Goal: Task Accomplishment & Management: Complete application form

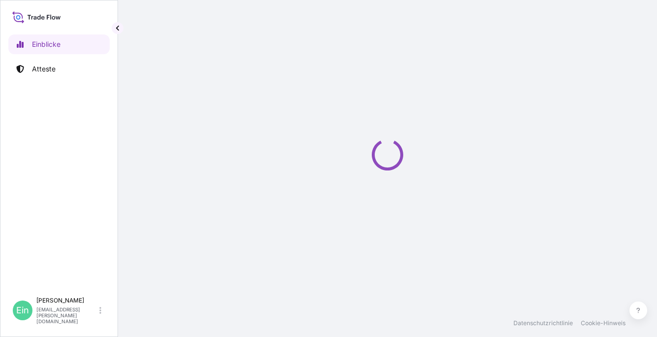
select select "2025"
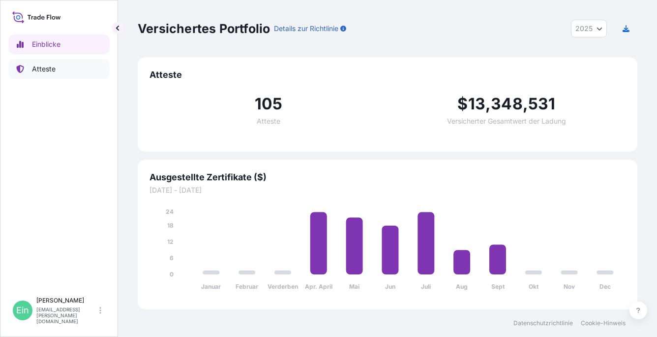
click at [42, 71] on p "Atteste" at bounding box center [44, 69] width 24 height 10
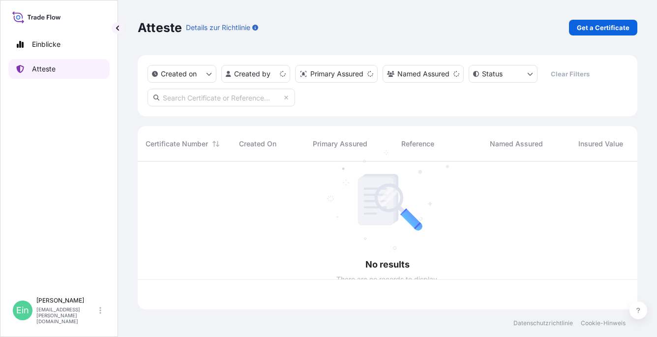
scroll to position [146, 492]
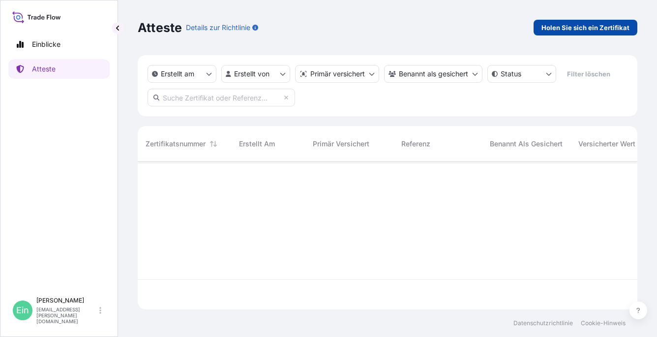
click at [583, 28] on p "Holen Sie sich ein Zertifikat" at bounding box center [586, 28] width 88 height 10
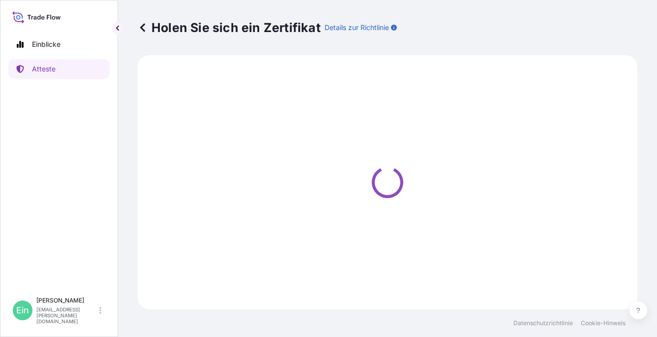
select select "Ocean Vessel"
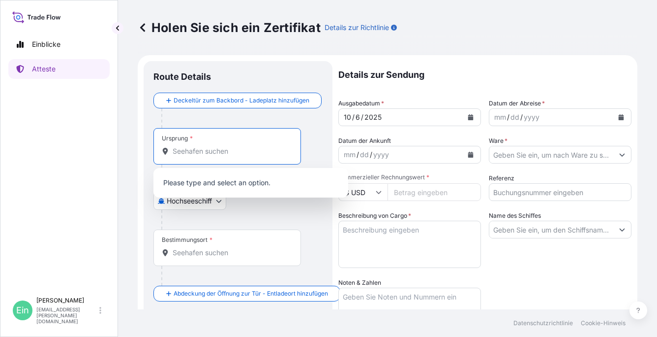
click at [190, 152] on input "Ursprung *" at bounding box center [231, 151] width 116 height 10
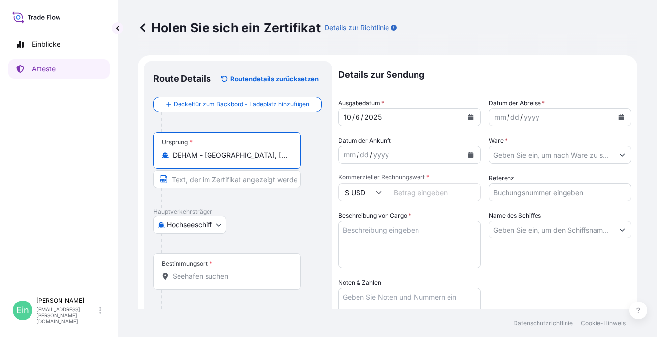
type input "DEHAM - [GEOGRAPHIC_DATA], [GEOGRAPHIC_DATA]"
click at [179, 276] on input "Bestimmungsort *" at bounding box center [231, 276] width 116 height 10
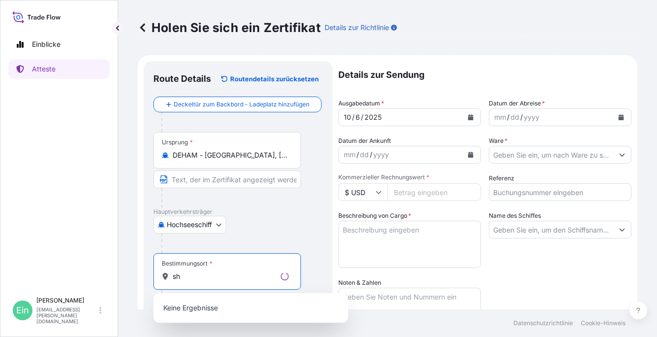
type input "s"
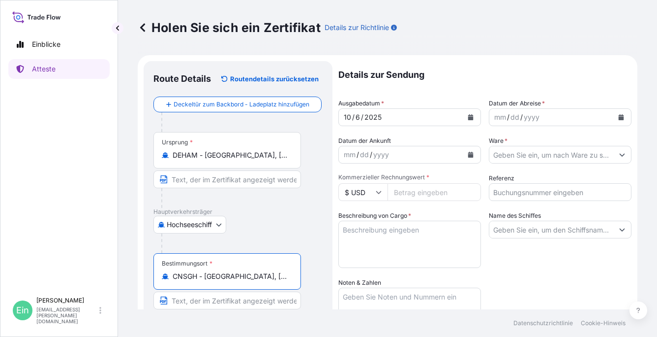
type input "CNSGH - [GEOGRAPHIC_DATA], [GEOGRAPHIC_DATA]"
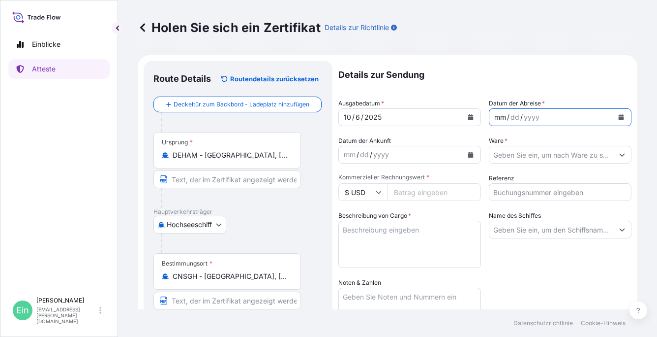
click at [540, 115] on div "mm / dd / yyyy" at bounding box center [552, 117] width 124 height 18
click at [619, 117] on icon "Kalender" at bounding box center [621, 117] width 5 height 6
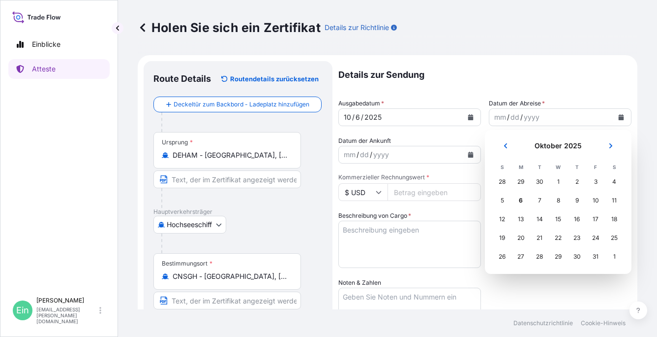
click at [537, 179] on div "30" at bounding box center [540, 182] width 18 height 18
click at [541, 183] on div "30" at bounding box center [540, 182] width 18 height 18
click at [541, 181] on div "30" at bounding box center [540, 182] width 18 height 18
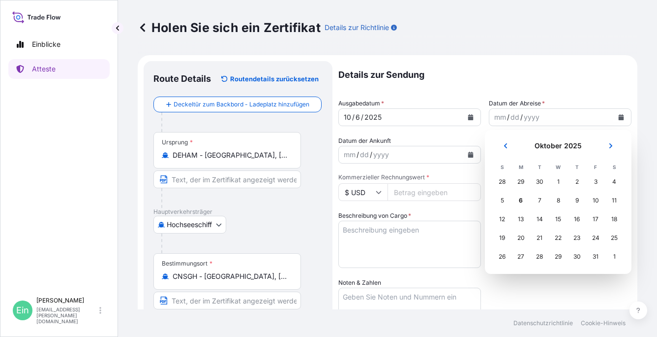
click at [541, 181] on div "30" at bounding box center [540, 182] width 18 height 18
click at [505, 146] on icon "Vorhergehend" at bounding box center [505, 145] width 3 height 5
click at [612, 147] on icon "Nächster" at bounding box center [611, 146] width 6 height 6
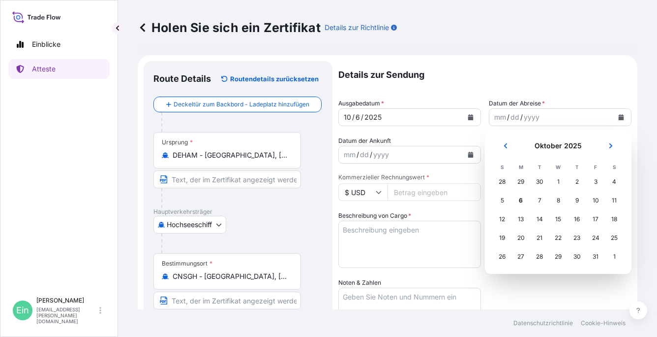
click at [538, 181] on div "30" at bounding box center [540, 182] width 18 height 18
click at [541, 179] on div "30" at bounding box center [540, 182] width 18 height 18
click at [522, 201] on div "6" at bounding box center [521, 200] width 18 height 18
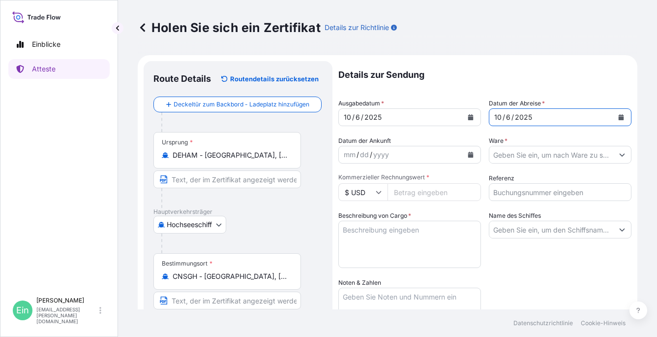
click at [619, 115] on icon "Kalender" at bounding box center [621, 117] width 5 height 6
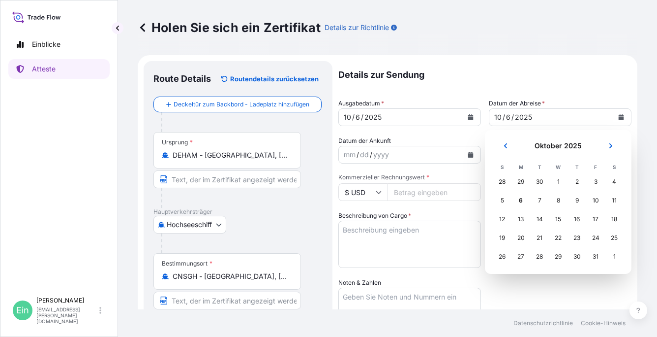
click at [537, 179] on div "30" at bounding box center [540, 182] width 18 height 18
click at [541, 179] on div "30" at bounding box center [540, 182] width 18 height 18
click at [522, 181] on div "29" at bounding box center [521, 182] width 18 height 18
click at [540, 179] on div "30" at bounding box center [540, 182] width 18 height 18
click at [541, 180] on div "30" at bounding box center [540, 182] width 18 height 18
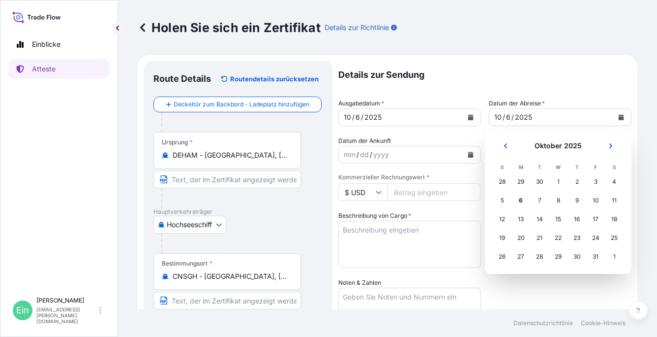
click at [538, 179] on div "30" at bounding box center [540, 182] width 18 height 18
click at [505, 145] on icon "Vorhergehend" at bounding box center [505, 145] width 3 height 5
click at [537, 257] on div "30" at bounding box center [540, 257] width 18 height 18
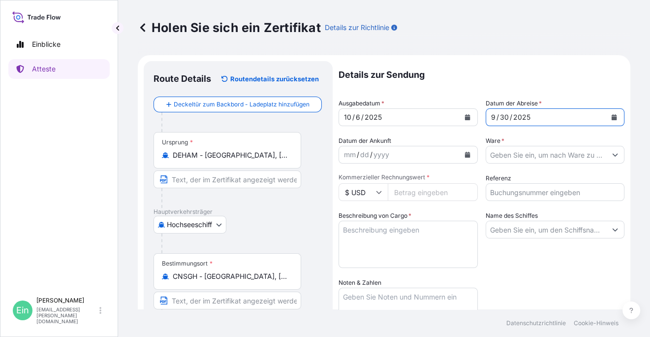
click at [527, 154] on input "Ware *" at bounding box center [546, 155] width 121 height 18
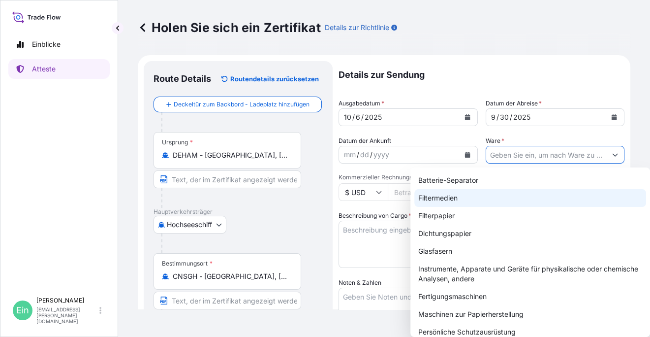
click at [455, 198] on div "Filtermedien" at bounding box center [530, 198] width 232 height 18
type input "Filter Media"
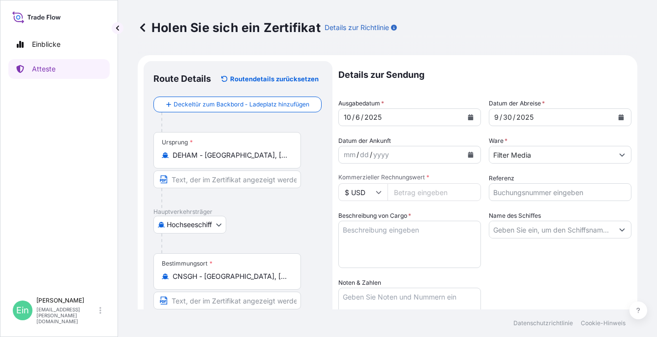
click at [404, 193] on input "Kommerzieller Rechnungswert *" at bounding box center [435, 192] width 94 height 18
type input "77373.40"
click at [514, 188] on input "Referenz" at bounding box center [560, 192] width 143 height 18
type input "4143997"
click at [445, 230] on textarea "Beschreibung von Cargo *" at bounding box center [410, 243] width 143 height 47
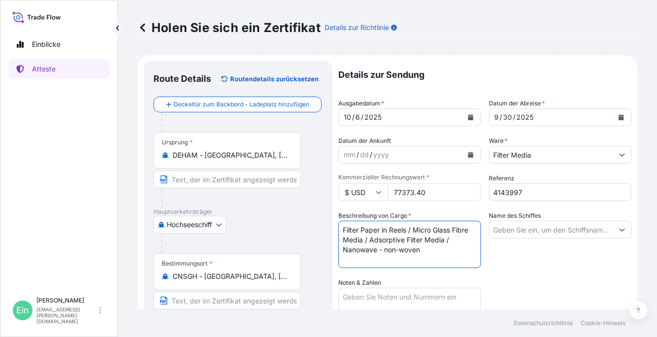
paste textarea "47 PALLETS PACKED IN 40FT HC CONTAINER NO.: CAIU 909 114-8 SEAL NO.: 068677"
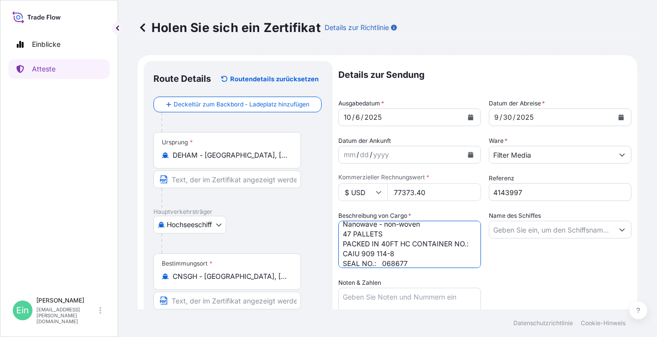
type textarea "Filter Paper in Reels / Micro Glass Fibre Media / Adsorptive Filter Media / Nan…"
click at [620, 229] on icon "Vorschläge anzeigen" at bounding box center [623, 229] width 6 height 6
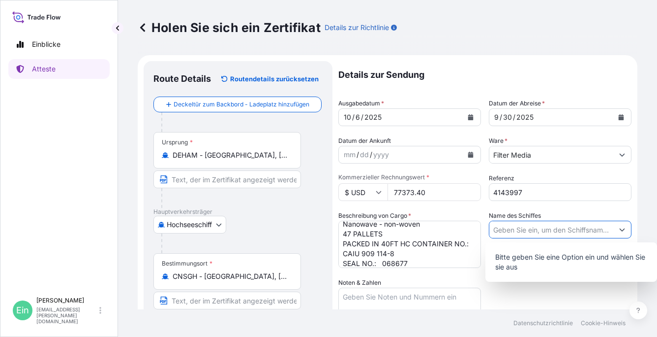
click at [577, 229] on input "Name des Schiffes" at bounding box center [552, 229] width 124 height 18
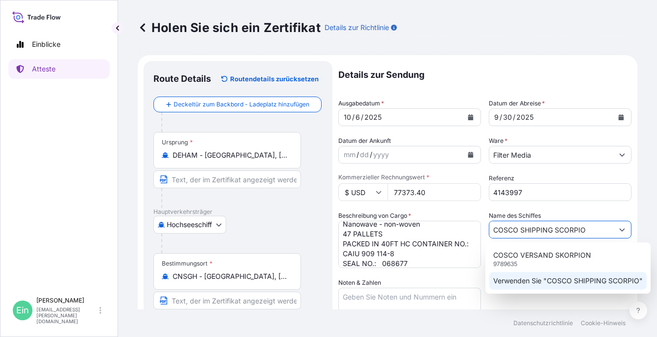
click at [548, 281] on p "Verwenden Sie "COSCO SHIPPING SCORPIO"" at bounding box center [569, 281] width 150 height 10
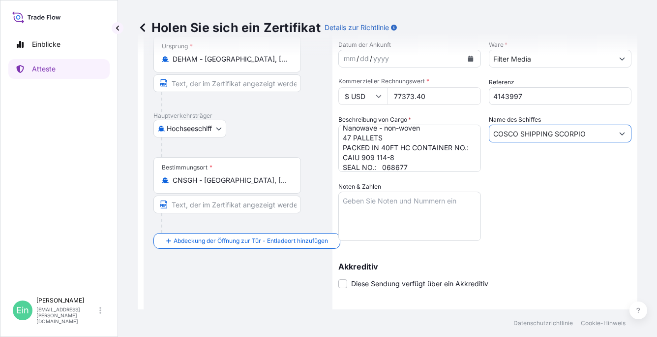
scroll to position [98, 0]
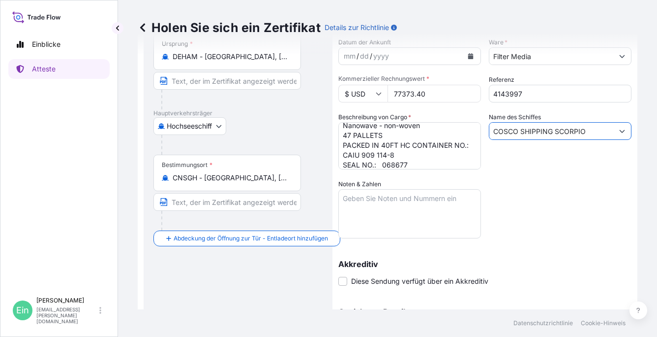
type input "COSCO SHIPPING SCORPIO"
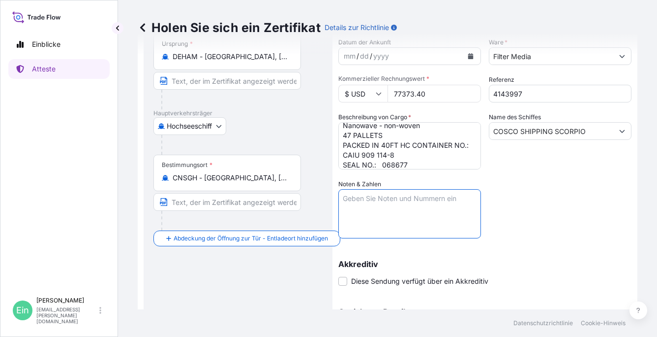
click at [377, 194] on textarea "Noten & Zahlen" at bounding box center [410, 213] width 143 height 49
paste textarea "Marks: ZHANGJIAGANG FTZ H&V CHINA PO HVZX3788-250627 [GEOGRAPHIC_DATA] PR [GEOG…"
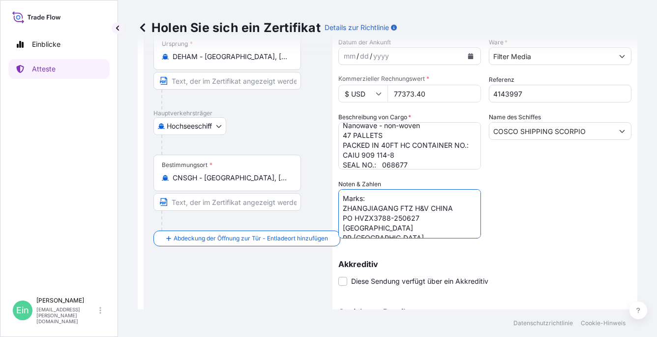
scroll to position [4, 0]
click at [446, 209] on textarea "Marks: ZHANGJIAGANG FTZ H&V CHINA PO HVZX3788-250627 [GEOGRAPHIC_DATA] PR [GEOG…" at bounding box center [410, 213] width 143 height 49
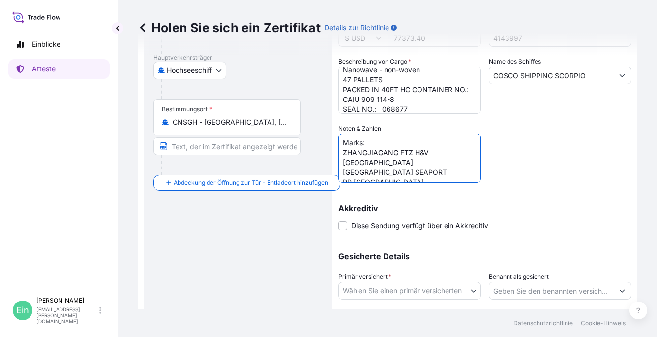
scroll to position [197, 0]
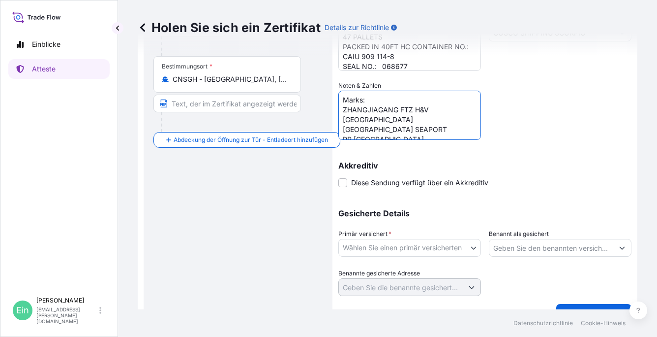
type textarea "Marks: ZHANGJIAGANG FTZ H&V [GEOGRAPHIC_DATA] [GEOGRAPHIC_DATA] SEAPORT PR [GEO…"
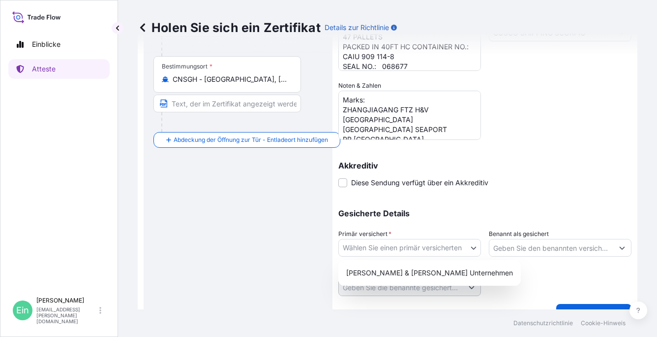
click at [469, 248] on body "Einblicke Atteste Ein [PERSON_NAME] [PERSON_NAME][EMAIL_ADDRESS][PERSON_NAME][D…" at bounding box center [328, 168] width 657 height 337
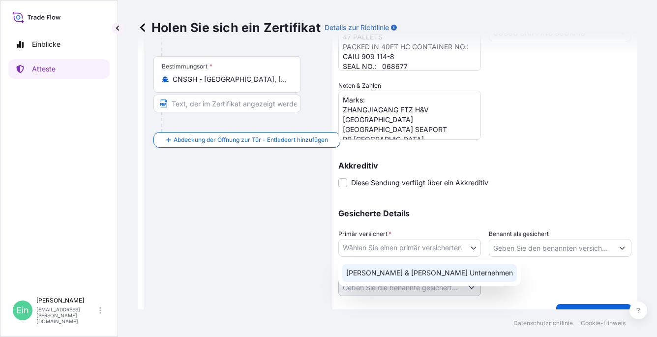
click at [426, 276] on div "[PERSON_NAME] & [PERSON_NAME] Unternehmen" at bounding box center [430, 273] width 175 height 18
select select "31506"
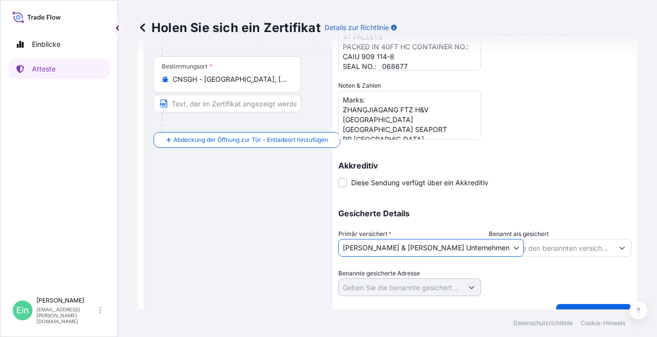
click at [588, 246] on input "Benannt als gesichert" at bounding box center [552, 248] width 124 height 18
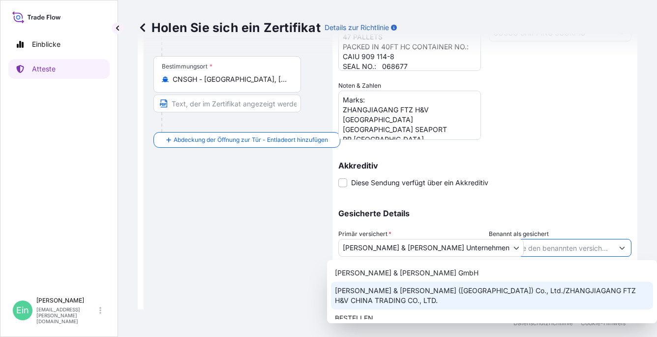
click at [456, 288] on span "[PERSON_NAME] & [PERSON_NAME] ([GEOGRAPHIC_DATA]) Co., Ltd./ZHANGJIAGANG FTZ H&…" at bounding box center [492, 295] width 314 height 20
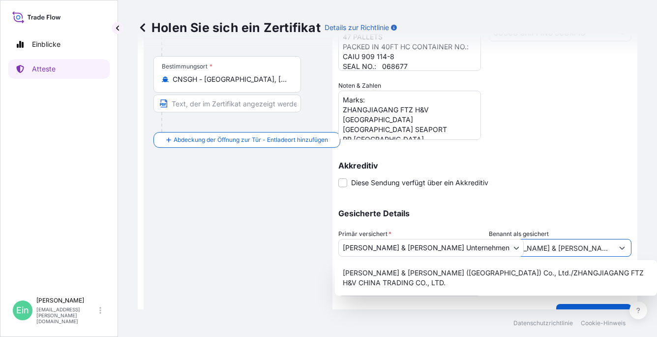
click at [620, 245] on icon "Vorschläge anzeigen" at bounding box center [623, 248] width 6 height 6
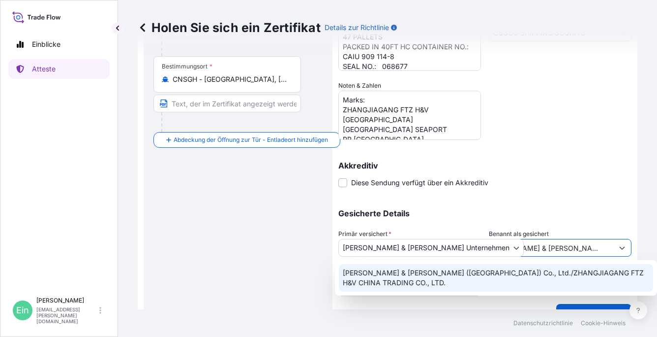
scroll to position [0, 0]
drag, startPoint x: 606, startPoint y: 248, endPoint x: 491, endPoint y: 251, distance: 115.2
click at [491, 251] on input "[PERSON_NAME] & [PERSON_NAME] ([GEOGRAPHIC_DATA]) Co., Ltd./ZHANGJIAGANG FTZ H&…" at bounding box center [552, 248] width 124 height 18
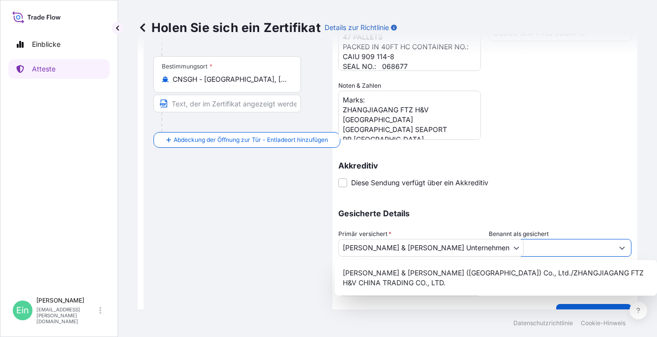
type input "."
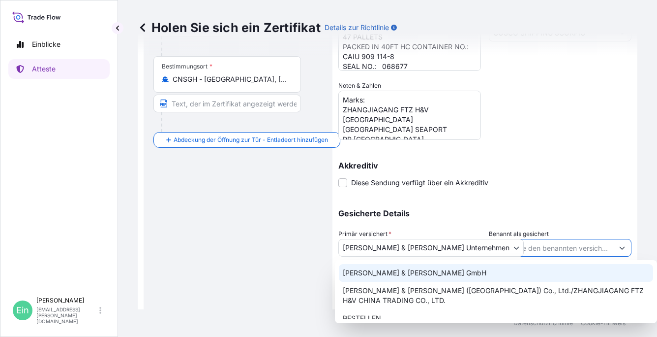
click at [396, 273] on span "[PERSON_NAME] & [PERSON_NAME] GmbH" at bounding box center [415, 273] width 144 height 10
type input "[PERSON_NAME] & [PERSON_NAME] GmbH"
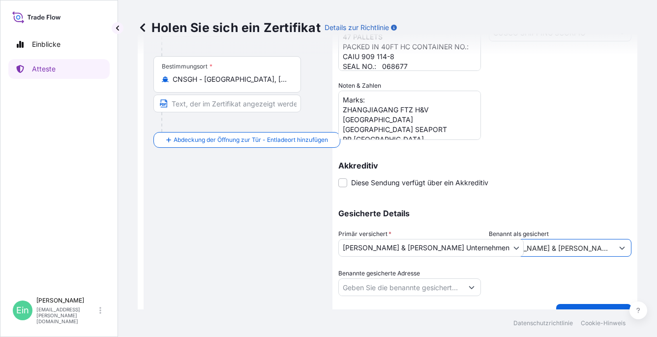
drag, startPoint x: 588, startPoint y: 248, endPoint x: 453, endPoint y: 249, distance: 134.4
click at [453, 249] on div "Gesicherte Details Primär versichert * [PERSON_NAME] & [PERSON_NAME] Unternehme…" at bounding box center [485, 246] width 293 height 98
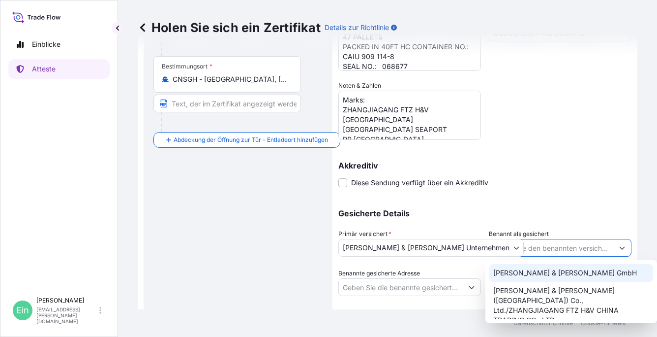
click at [507, 250] on input "Benannt als gesichert" at bounding box center [552, 248] width 124 height 18
click at [553, 193] on div "Details zur Sendung Ausgabedatum * [DATE] Datum der Abreise * [DATE] Datum der …" at bounding box center [485, 80] width 293 height 432
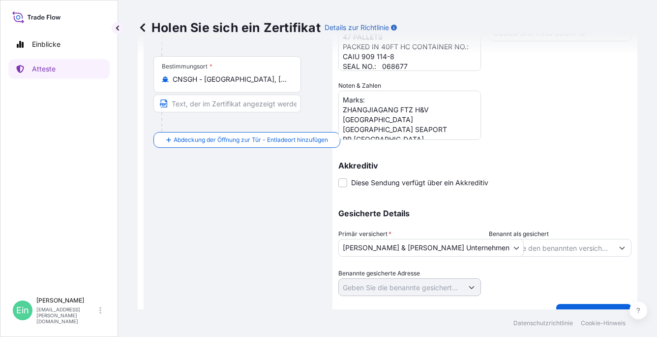
click at [620, 245] on icon "Vorschläge anzeigen" at bounding box center [623, 248] width 6 height 6
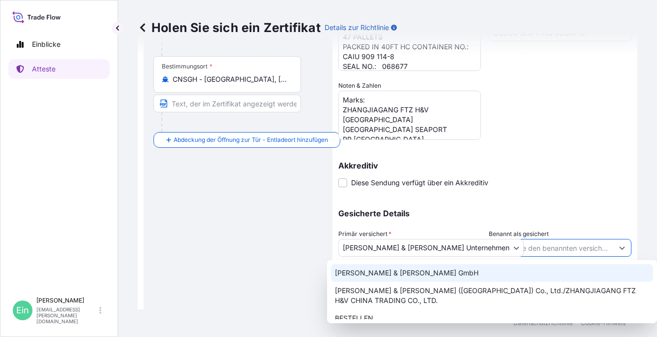
click at [380, 270] on span "[PERSON_NAME] & [PERSON_NAME] GmbH" at bounding box center [407, 273] width 144 height 10
type input "[PERSON_NAME] & [PERSON_NAME] GmbH"
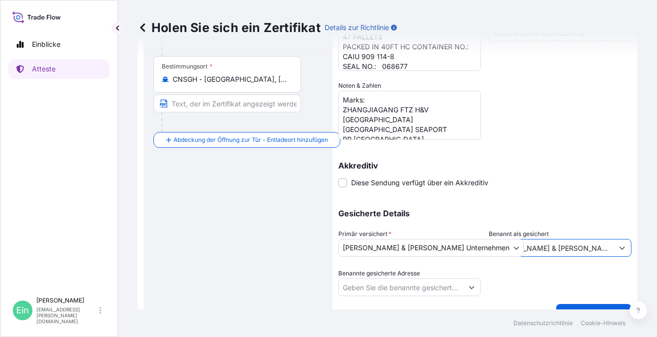
scroll to position [217, 0]
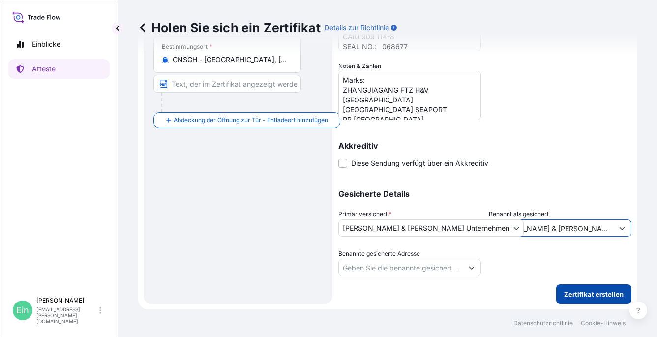
click at [600, 296] on p "Zertifikat erstellen" at bounding box center [594, 294] width 60 height 10
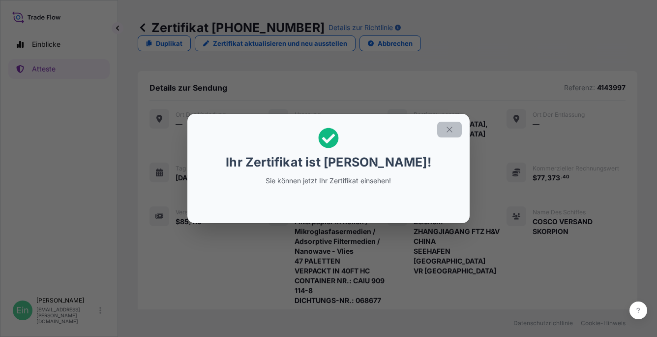
click at [448, 129] on icon "button" at bounding box center [449, 129] width 9 height 9
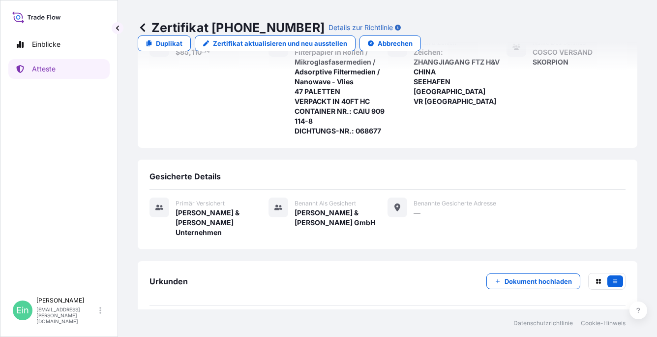
scroll to position [191, 0]
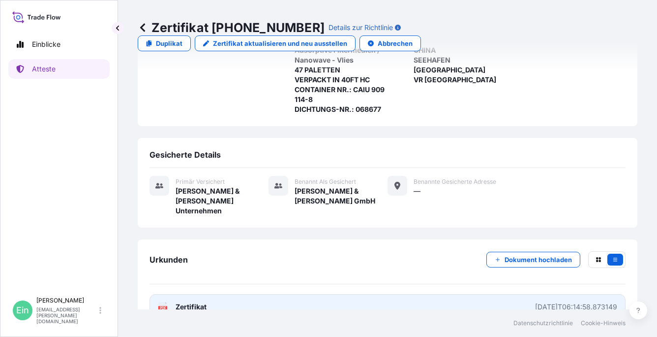
click at [163, 302] on icon at bounding box center [163, 307] width 8 height 10
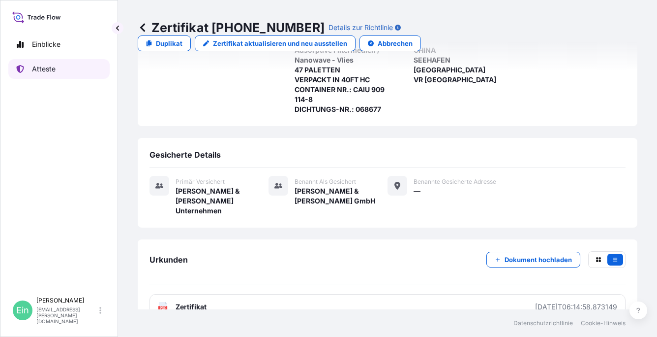
click at [28, 67] on link "Atteste" at bounding box center [58, 69] width 101 height 20
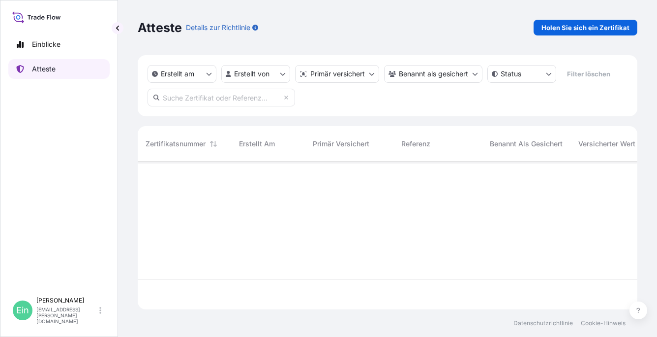
scroll to position [146, 492]
click at [587, 26] on p "Holen Sie sich ein Zertifikat" at bounding box center [586, 28] width 88 height 10
select select "Ocean Vessel"
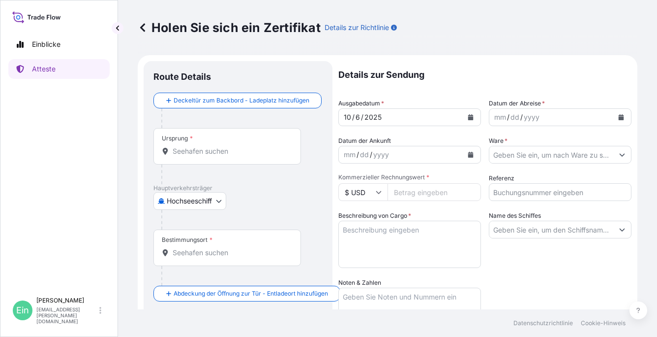
click at [182, 135] on font "Ursprung" at bounding box center [175, 138] width 26 height 8
click at [182, 146] on input "Ursprung *" at bounding box center [231, 151] width 116 height 10
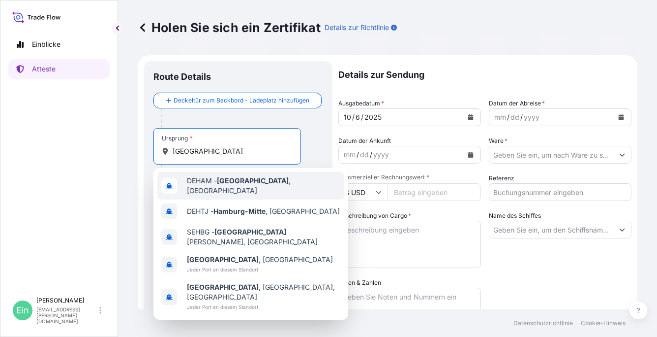
click at [253, 187] on span "DEHAM - [GEOGRAPHIC_DATA] , [GEOGRAPHIC_DATA]" at bounding box center [264, 186] width 154 height 20
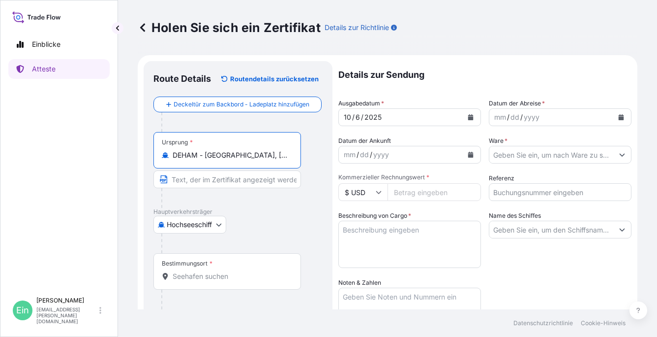
type input "DEHAM - [GEOGRAPHIC_DATA], [GEOGRAPHIC_DATA]"
click at [186, 269] on div "Bestimmungsort *" at bounding box center [228, 271] width 148 height 36
click at [186, 271] on input "Bestimmungsort *" at bounding box center [231, 276] width 116 height 10
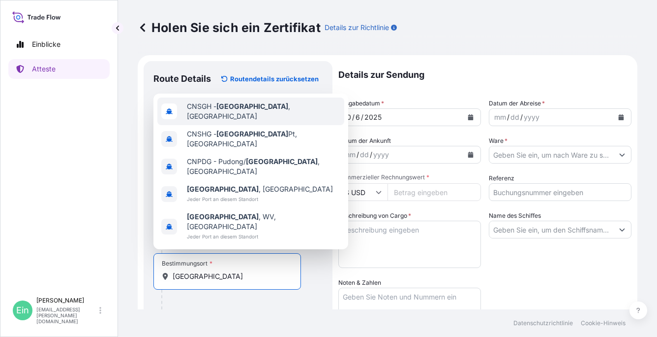
click at [215, 121] on span "CNSGH - [GEOGRAPHIC_DATA] , [GEOGRAPHIC_DATA]" at bounding box center [264, 111] width 154 height 20
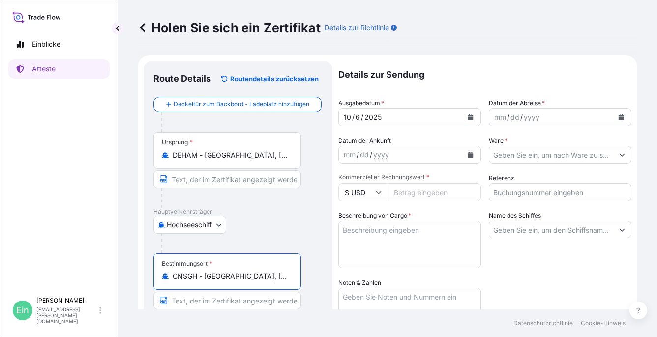
type input "CNSGH - [GEOGRAPHIC_DATA], [GEOGRAPHIC_DATA]"
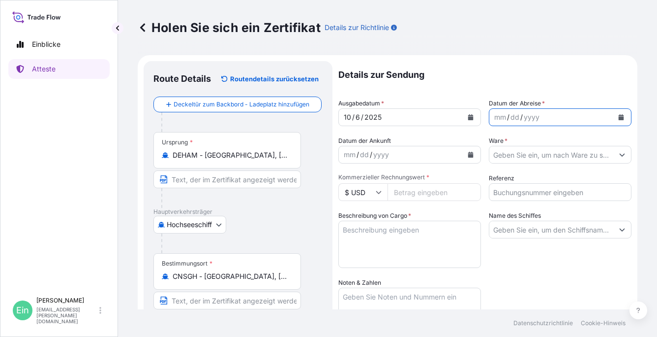
click at [619, 115] on icon "Kalender" at bounding box center [621, 117] width 5 height 6
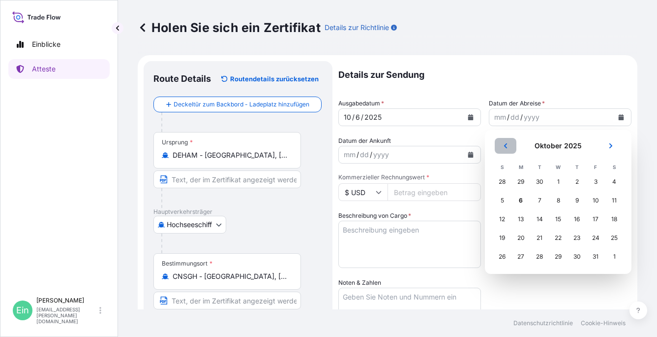
click at [504, 146] on icon "Vorhergehend" at bounding box center [506, 146] width 6 height 6
click at [539, 240] on div "23" at bounding box center [540, 238] width 18 height 18
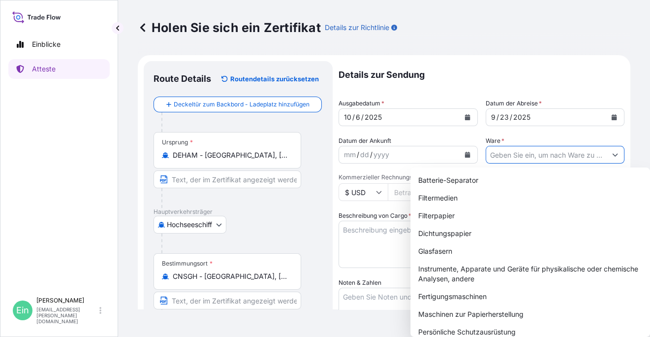
click at [517, 148] on input "Ware *" at bounding box center [546, 155] width 121 height 18
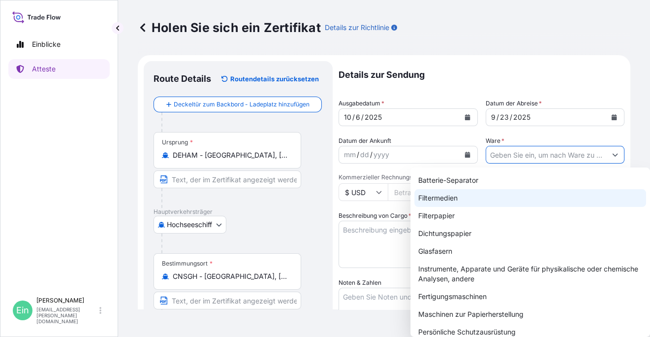
click at [457, 196] on div "Filtermedien" at bounding box center [530, 198] width 232 height 18
type input "Filter Media"
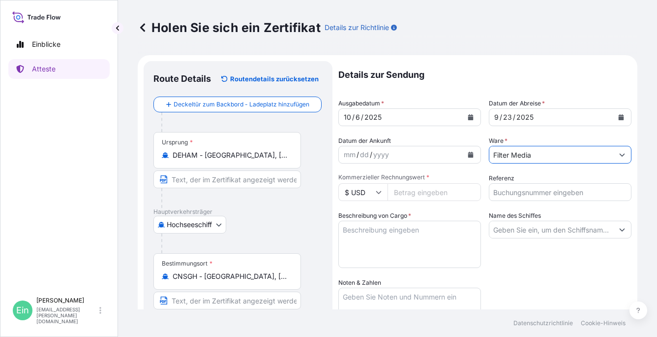
click at [417, 191] on input "Kommerzieller Rechnungswert *" at bounding box center [435, 192] width 94 height 18
type input "24734.94"
click at [513, 186] on input "Referenz" at bounding box center [560, 192] width 143 height 18
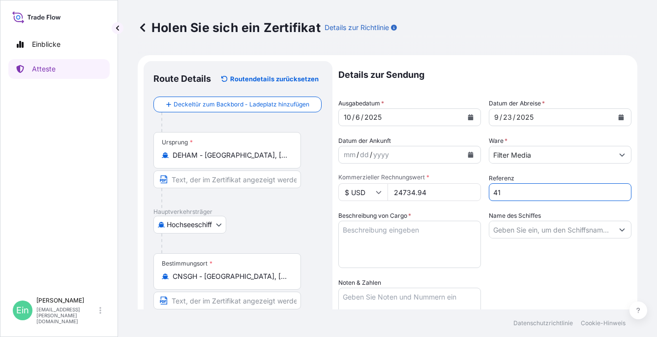
type input "4"
type input "4143813"
click at [415, 236] on textarea "Beschreibung von Cargo *" at bounding box center [410, 243] width 143 height 47
paste textarea "45 PALLETS PACKED IN 40FT HC CONTAINER NO.: SELU 476 066-1 SEAL NO.: 054851"
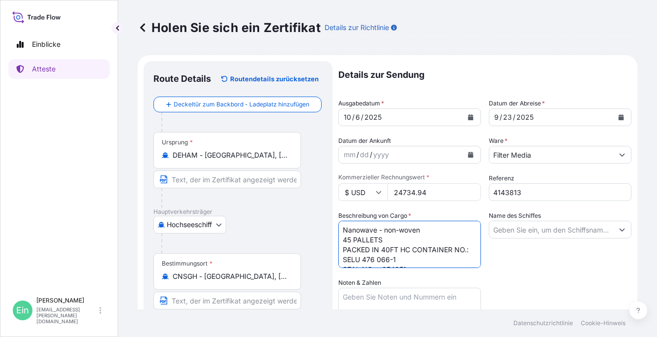
scroll to position [6, 0]
type textarea "Nanowave - non-woven 45 PALLETS PACKED IN 40FT HC CONTAINER NO.: SELU 476 066-1…"
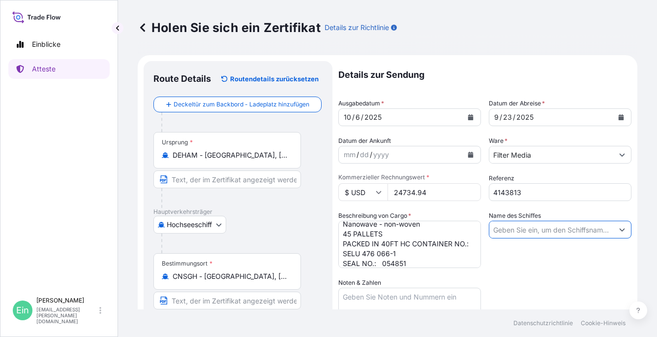
click at [538, 225] on input "Name des Schiffes" at bounding box center [552, 229] width 124 height 18
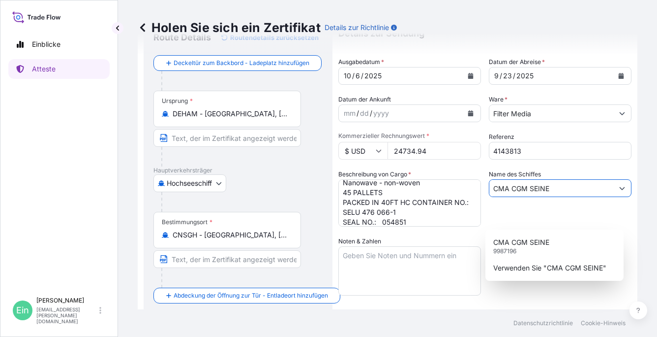
scroll to position [98, 0]
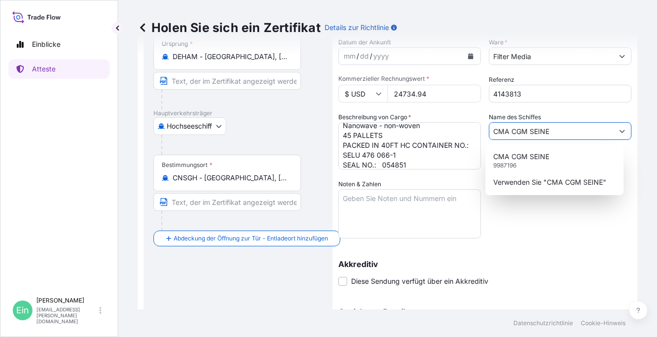
type input "CMA CGM SEINE"
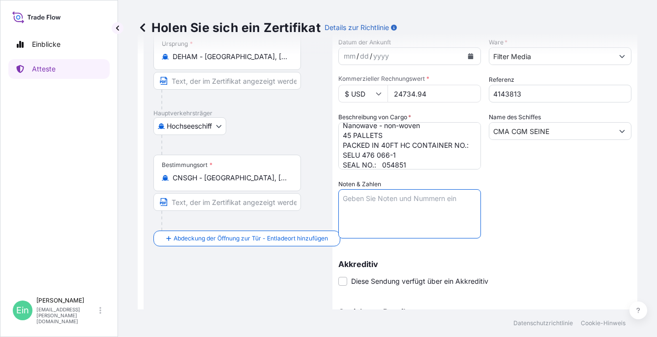
click at [380, 200] on textarea "Noten & Zahlen" at bounding box center [410, 213] width 143 height 49
paste textarea "Marks: ZHANGJIAGANG FTZ H&V CHINA PO HVZJG3883-250812 [GEOGRAPHIC_DATA] PR [GEO…"
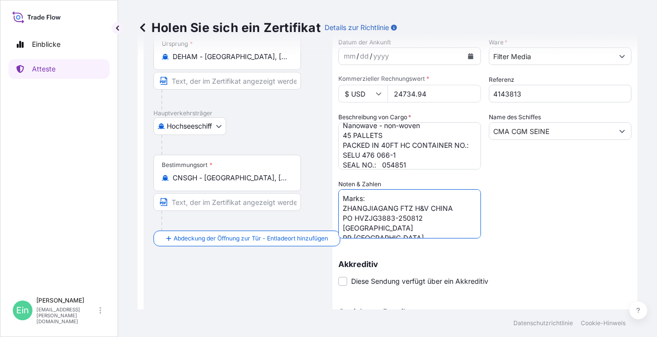
scroll to position [4, 0]
click at [429, 214] on textarea "Marks: ZHANGJIAGANG FTZ H&V CHINA PO HVZJG3883-250812 [GEOGRAPHIC_DATA] PR [GEO…" at bounding box center [410, 213] width 143 height 49
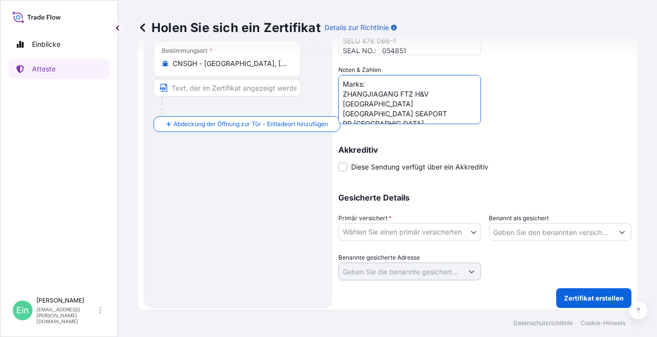
scroll to position [217, 0]
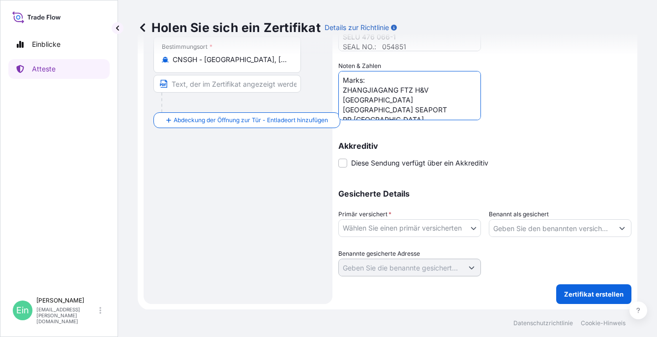
type textarea "Marks: ZHANGJIAGANG FTZ H&V [GEOGRAPHIC_DATA] [GEOGRAPHIC_DATA] SEAPORT PR [GEO…"
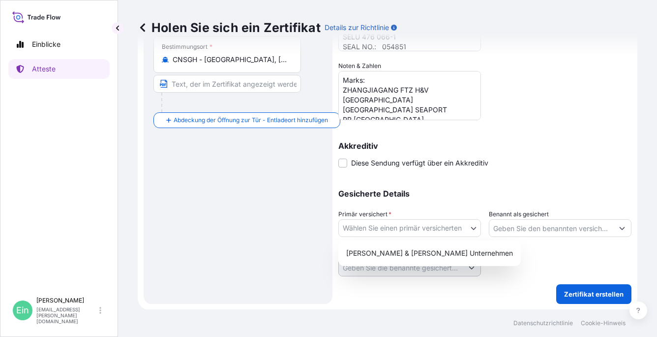
click at [472, 226] on body "Einblicke Atteste Ein [PERSON_NAME] [PERSON_NAME][EMAIL_ADDRESS][PERSON_NAME][D…" at bounding box center [328, 168] width 657 height 337
click at [435, 257] on div "[PERSON_NAME] & [PERSON_NAME] Unternehmen" at bounding box center [430, 253] width 175 height 18
select select "31506"
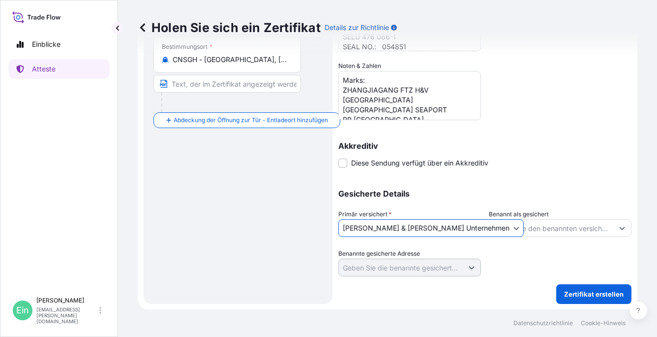
click at [620, 228] on icon "Vorschläge anzeigen" at bounding box center [622, 228] width 5 height 3
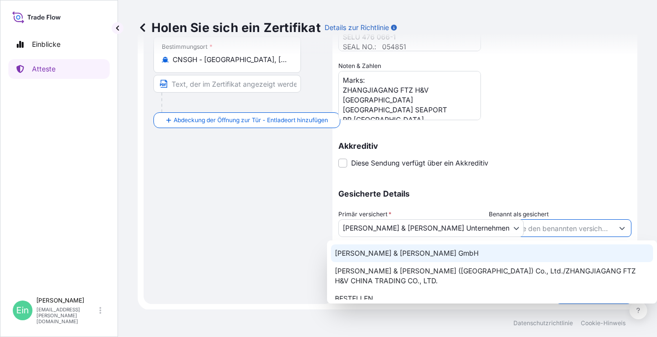
click at [410, 252] on span "[PERSON_NAME] & [PERSON_NAME] GmbH" at bounding box center [407, 253] width 144 height 10
type input "[PERSON_NAME] & [PERSON_NAME] GmbH"
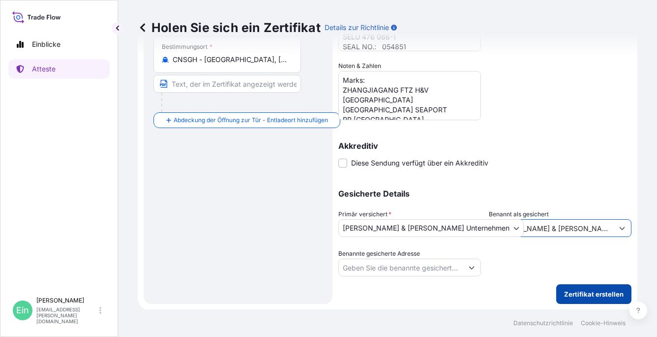
click at [595, 292] on p "Zertifikat erstellen" at bounding box center [594, 294] width 60 height 10
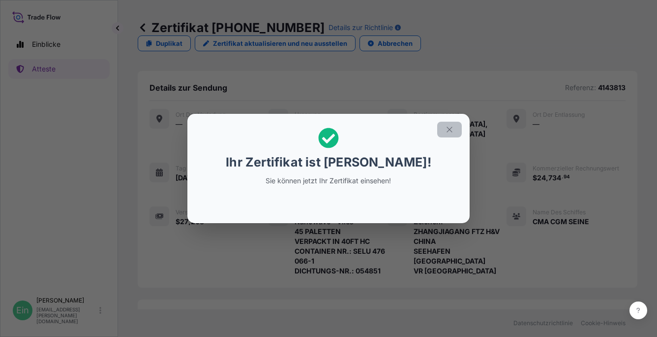
click at [452, 128] on icon "button" at bounding box center [449, 129] width 9 height 9
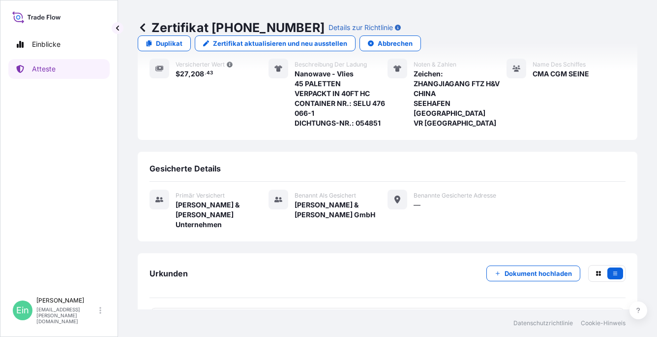
scroll to position [161, 0]
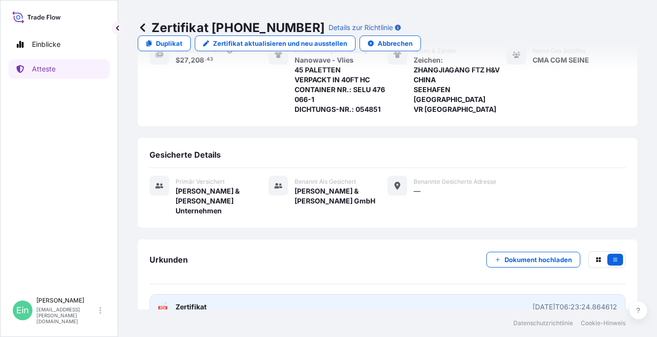
click at [184, 302] on span "Zertifikat" at bounding box center [191, 307] width 31 height 10
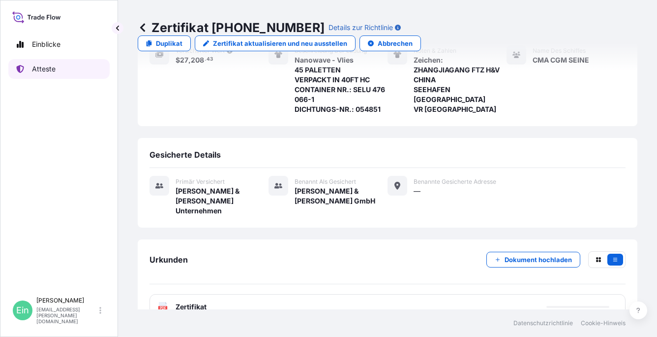
click at [43, 63] on link "Atteste" at bounding box center [58, 69] width 101 height 20
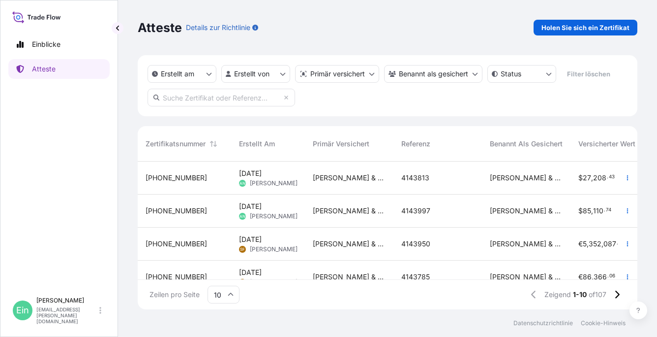
scroll to position [146, 492]
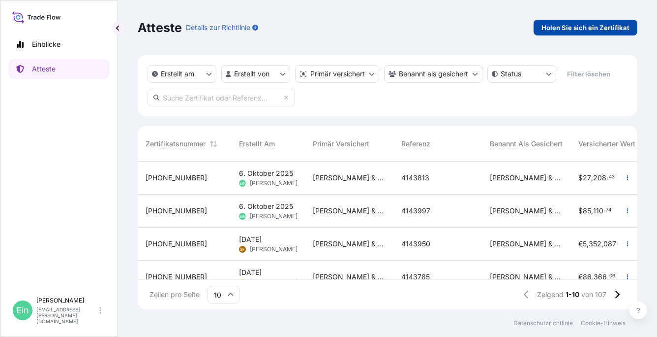
click at [585, 24] on p "Holen Sie sich ein Zertifikat" at bounding box center [586, 28] width 88 height 10
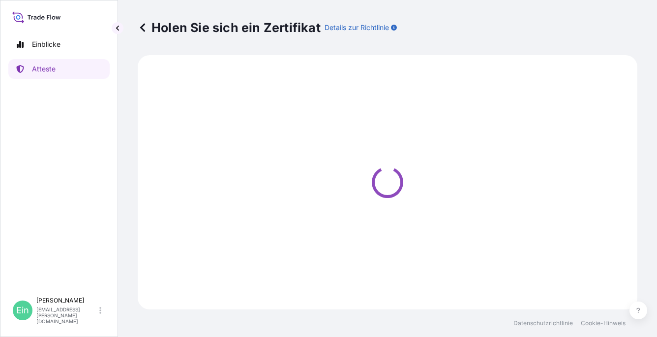
select select "Ocean Vessel"
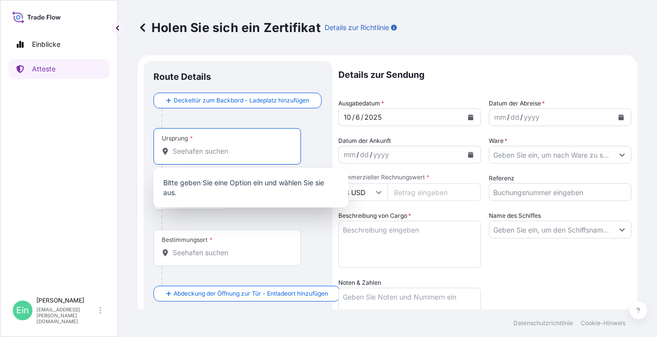
click at [191, 151] on input "Ursprung *" at bounding box center [231, 151] width 116 height 10
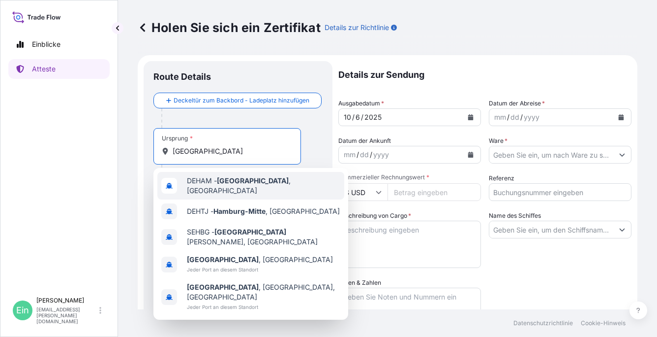
click at [266, 186] on span "DEHAM - [GEOGRAPHIC_DATA] , [GEOGRAPHIC_DATA]" at bounding box center [264, 186] width 154 height 20
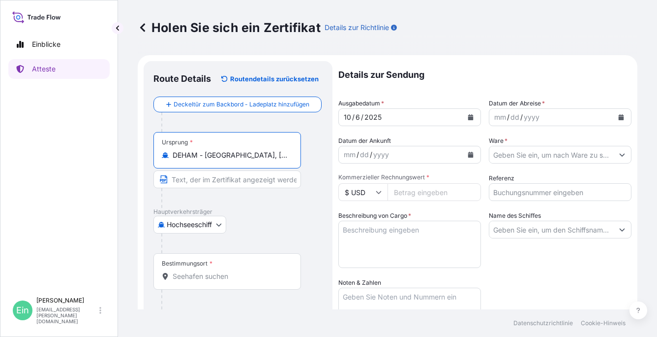
type input "DEHAM - [GEOGRAPHIC_DATA], [GEOGRAPHIC_DATA]"
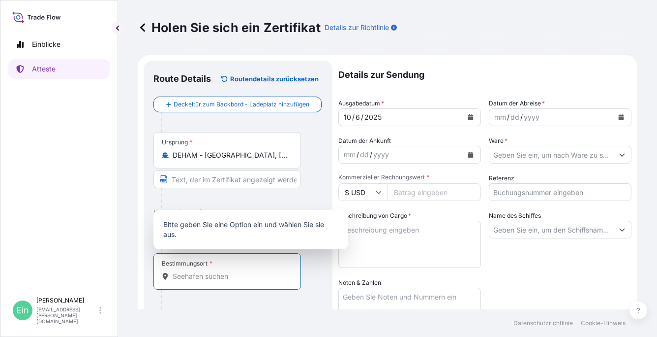
click at [181, 278] on input "Bestimmungsort *" at bounding box center [231, 276] width 116 height 10
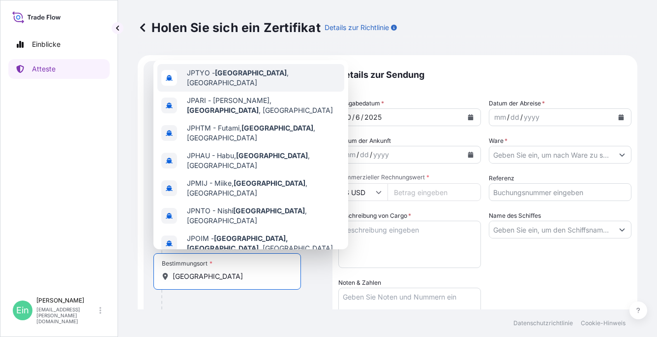
click at [245, 75] on span "JPTYO - [GEOGRAPHIC_DATA] , [GEOGRAPHIC_DATA]" at bounding box center [264, 78] width 154 height 20
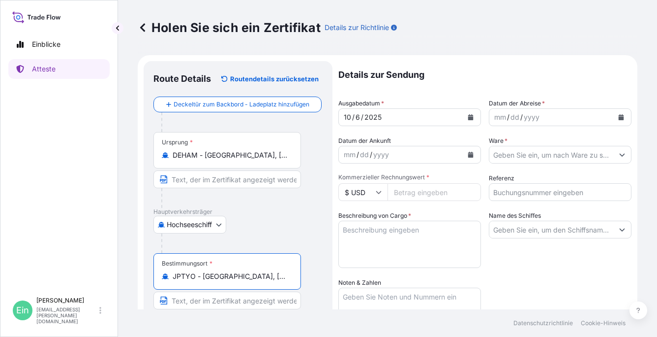
type input "JPTYO - [GEOGRAPHIC_DATA], [GEOGRAPHIC_DATA]"
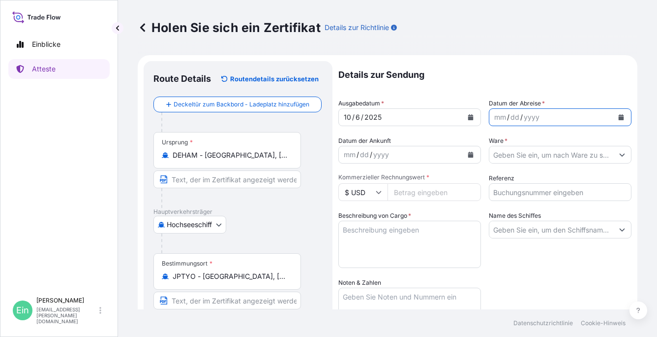
click at [619, 114] on icon "Kalender" at bounding box center [621, 117] width 5 height 6
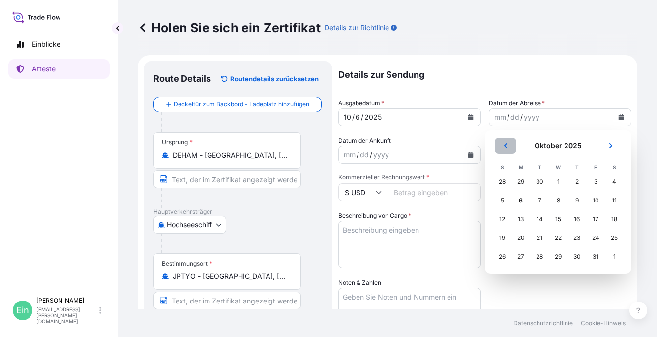
click at [508, 145] on icon "Vorhergehend" at bounding box center [506, 146] width 6 height 6
click at [578, 236] on div "25" at bounding box center [577, 238] width 18 height 18
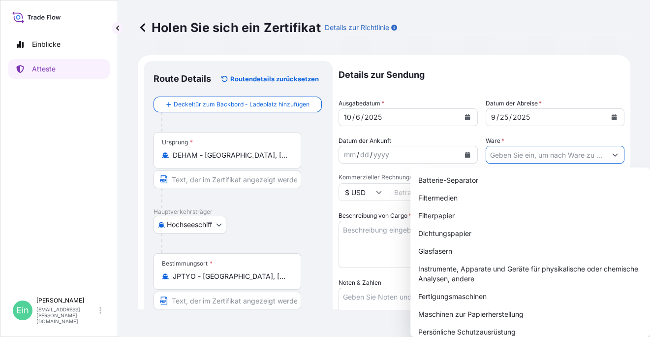
click at [522, 155] on input "Ware *" at bounding box center [546, 155] width 121 height 18
click at [451, 215] on div "Filterpapier" at bounding box center [530, 216] width 232 height 18
type input "Filter Paper"
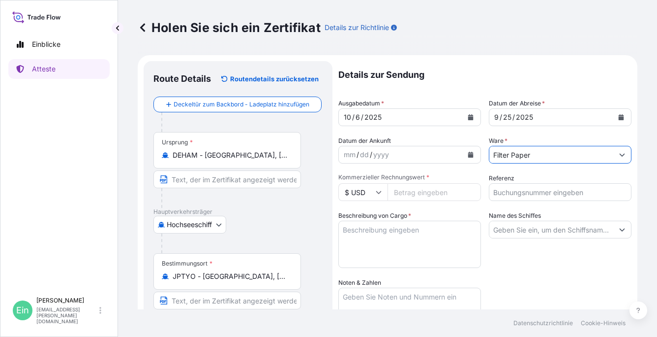
click at [380, 192] on icon at bounding box center [378, 192] width 5 height 3
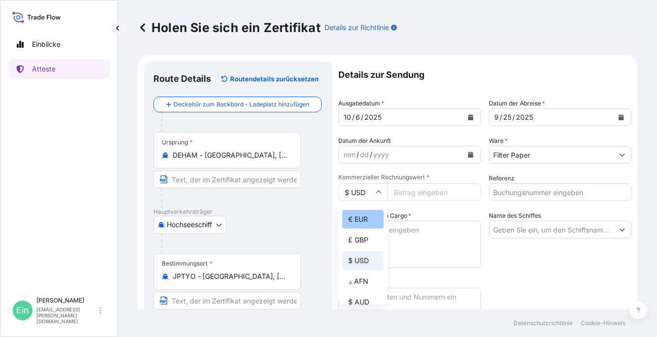
click at [362, 219] on div "€ EUR" at bounding box center [363, 219] width 41 height 19
type input "€ EUR"
click at [390, 193] on input "Kommerzieller Rechnungswert *" at bounding box center [435, 192] width 94 height 18
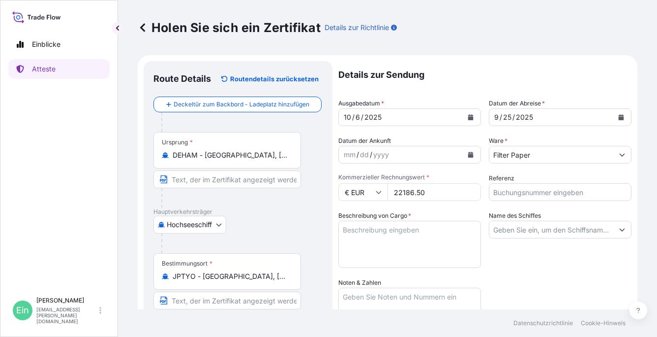
type input "22186.50"
click at [513, 191] on input "Referenz" at bounding box center [560, 192] width 143 height 18
type input "4143816"
click at [413, 234] on textarea "Beschreibung von Cargo *" at bounding box center [410, 243] width 143 height 47
paste textarea "107 SINGLE-REELS - PACKED ON 36 PALLETS PACKED IN 40FT CONTAINER NO.: YMMU 402 …"
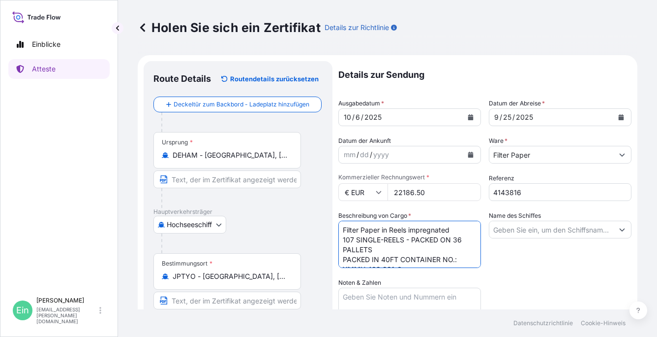
scroll to position [16, 0]
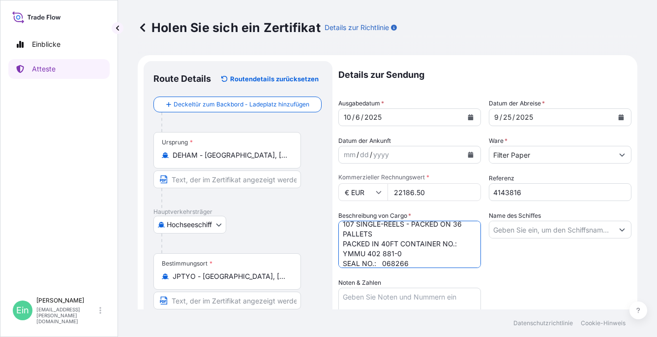
type textarea "Filter Paper in Reels impregnated 107 SINGLE-REELS - PACKED ON 36 PALLETS PACKE…"
click at [515, 230] on input "Name des Schiffes" at bounding box center [552, 229] width 124 height 18
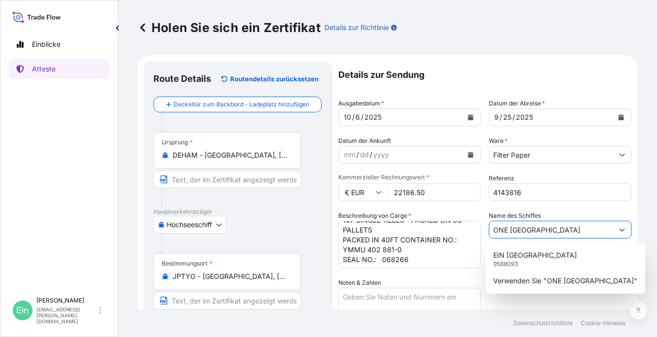
scroll to position [20, 0]
type input "ONE [GEOGRAPHIC_DATA]"
click at [364, 293] on textarea "Noten & Zahlen" at bounding box center [410, 311] width 143 height 49
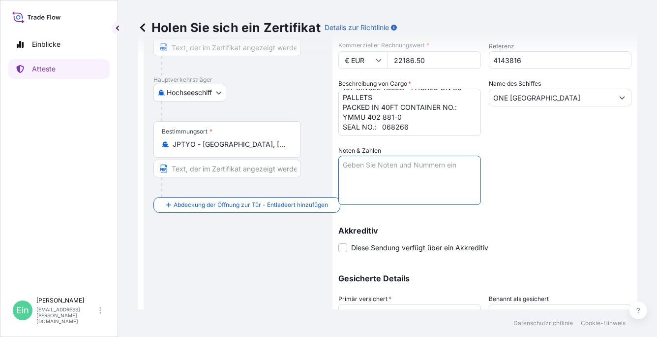
scroll to position [148, 0]
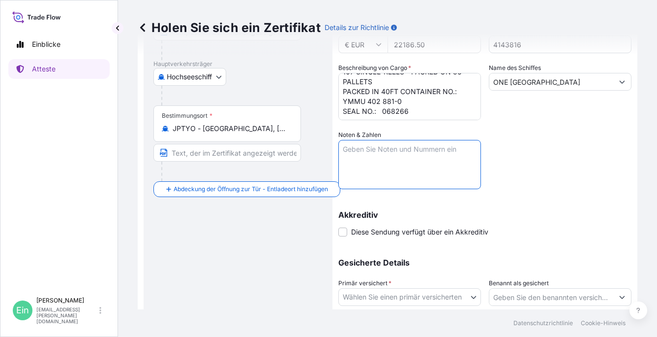
paste textarea "Marks: Toyo Element Industrial Co Ltd P/O 202409/1 + 202409/2 [GEOGRAPHIC_DATA]…"
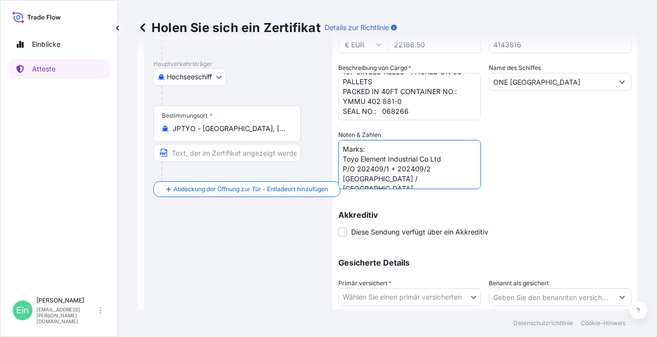
drag, startPoint x: 445, startPoint y: 170, endPoint x: 340, endPoint y: 167, distance: 105.8
click at [340, 167] on textarea "Marks: Toyo Element Industrial Co Ltd P/O 202409/1 + 202409/2 [GEOGRAPHIC_DATA]…" at bounding box center [410, 164] width 143 height 49
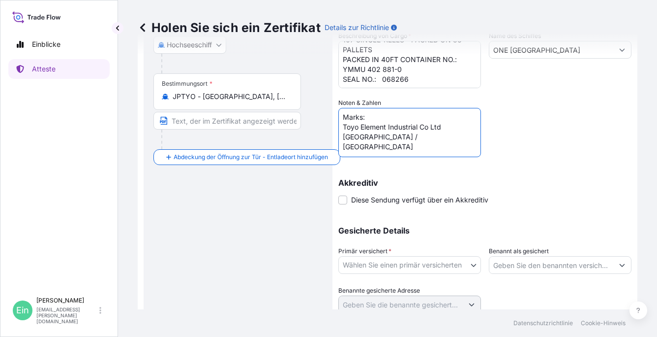
scroll to position [197, 0]
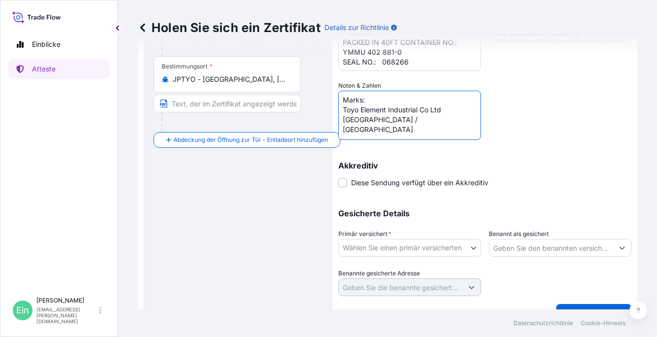
type textarea "Marks: Toyo Element Industrial Co Ltd [GEOGRAPHIC_DATA] / [GEOGRAPHIC_DATA]"
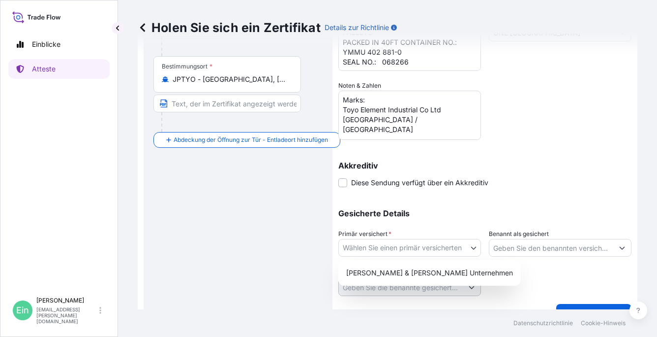
click at [472, 247] on body "Einblicke Atteste Ein [PERSON_NAME] [PERSON_NAME][EMAIL_ADDRESS][PERSON_NAME][D…" at bounding box center [328, 168] width 657 height 337
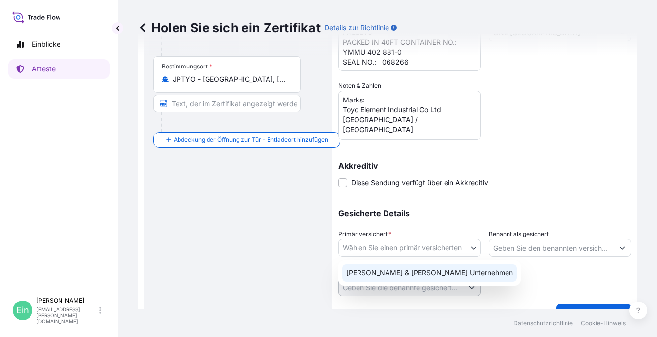
click at [451, 271] on div "[PERSON_NAME] & [PERSON_NAME] Unternehmen" at bounding box center [430, 273] width 175 height 18
select select "31506"
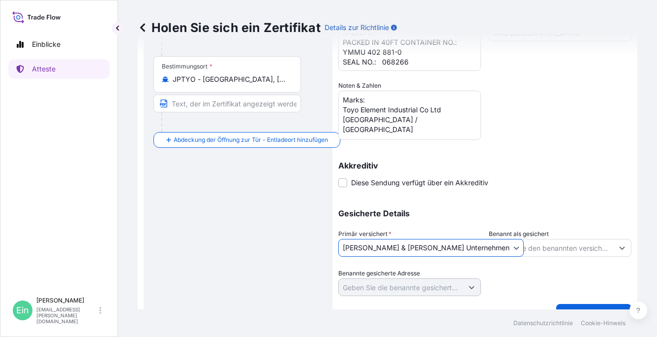
click at [620, 248] on icon "Vorschläge anzeigen" at bounding box center [622, 248] width 5 height 3
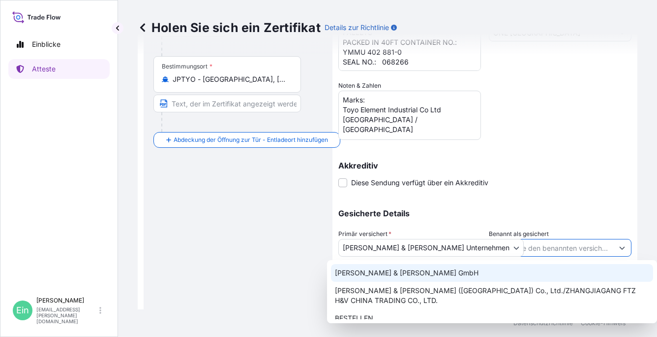
click at [415, 270] on span "[PERSON_NAME] & [PERSON_NAME] GmbH" at bounding box center [407, 273] width 144 height 10
type input "[PERSON_NAME] & [PERSON_NAME] GmbH"
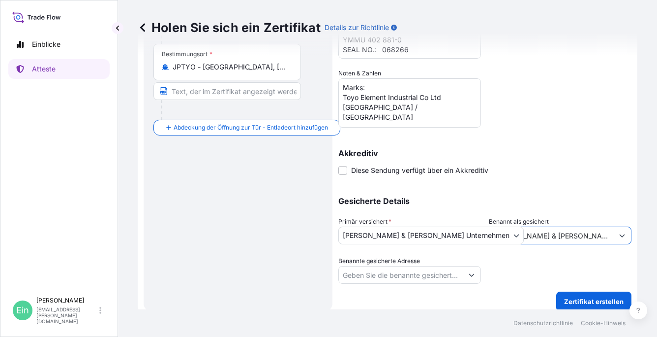
scroll to position [217, 0]
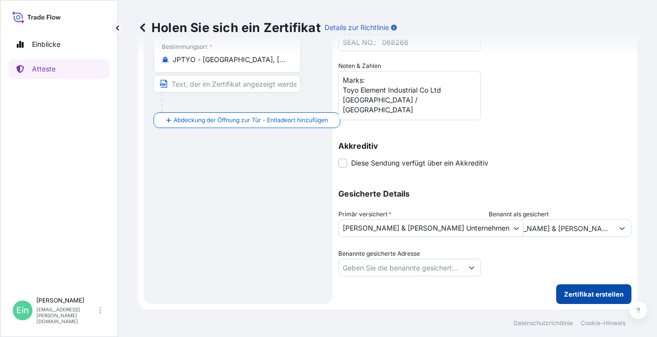
click at [585, 292] on p "Zertifikat erstellen" at bounding box center [594, 294] width 60 height 10
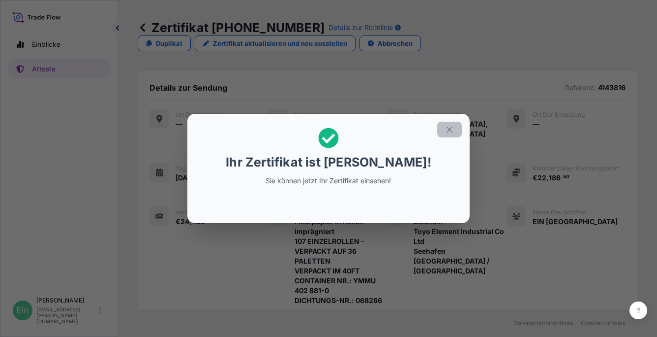
click at [445, 126] on button "button" at bounding box center [450, 130] width 25 height 16
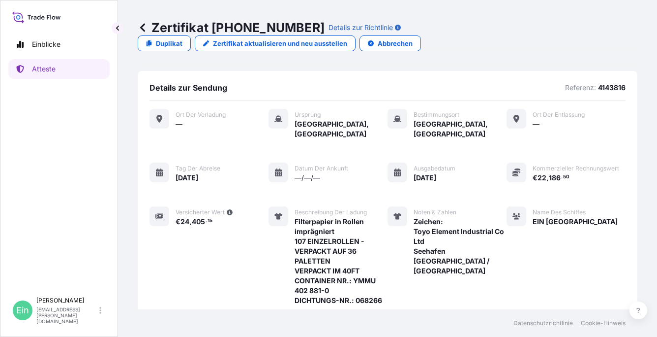
scroll to position [191, 0]
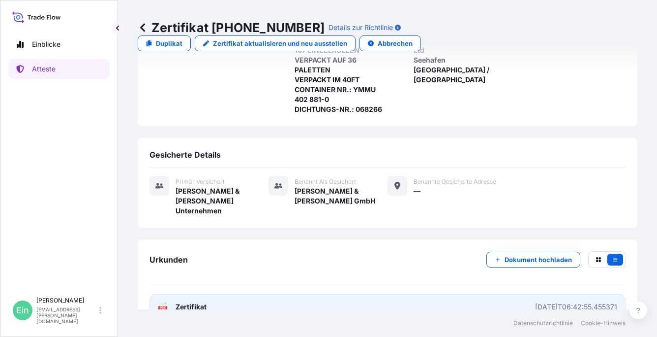
click at [186, 302] on span "Zertifikat" at bounding box center [191, 307] width 31 height 10
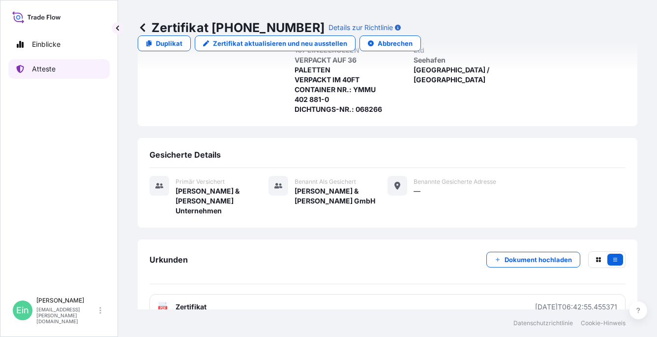
click at [55, 71] on link "Atteste" at bounding box center [58, 69] width 101 height 20
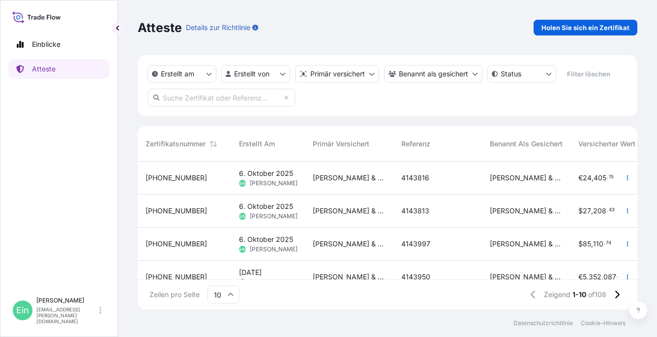
scroll to position [146, 492]
click at [605, 27] on p "Holen Sie sich ein Zertifikat" at bounding box center [586, 28] width 88 height 10
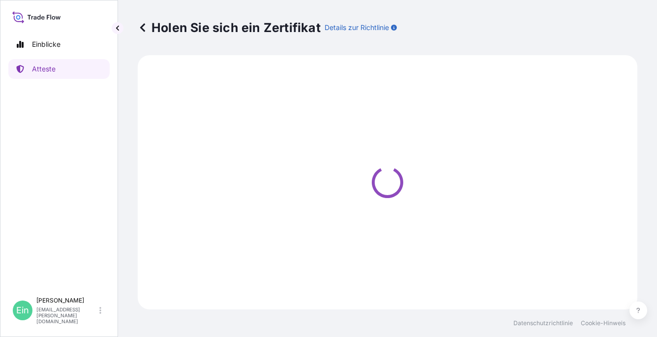
select select "Ocean Vessel"
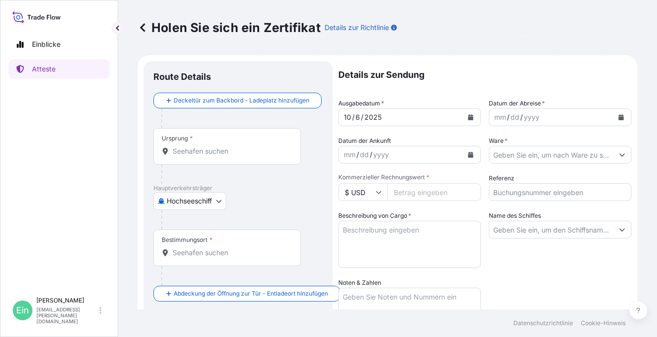
click at [190, 148] on input "Ursprung *" at bounding box center [231, 151] width 116 height 10
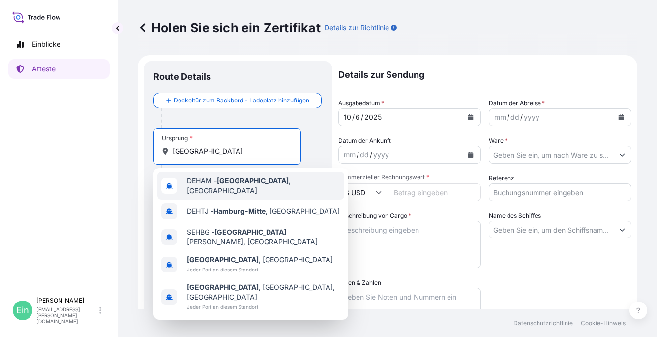
click at [244, 188] on span "DEHAM - [GEOGRAPHIC_DATA] , [GEOGRAPHIC_DATA]" at bounding box center [264, 186] width 154 height 20
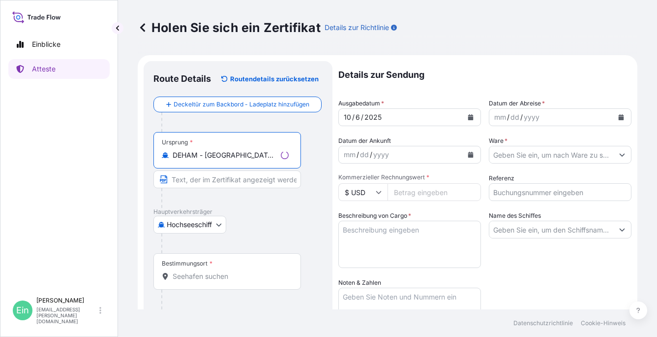
type input "DEHAM - [GEOGRAPHIC_DATA], [GEOGRAPHIC_DATA]"
click at [205, 276] on input "Bestimmungsort *" at bounding box center [231, 276] width 116 height 10
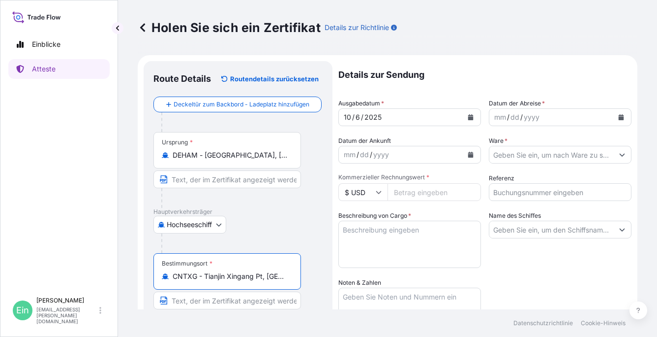
type input "CNTXG - Tianjin Xingang Pt, [GEOGRAPHIC_DATA]"
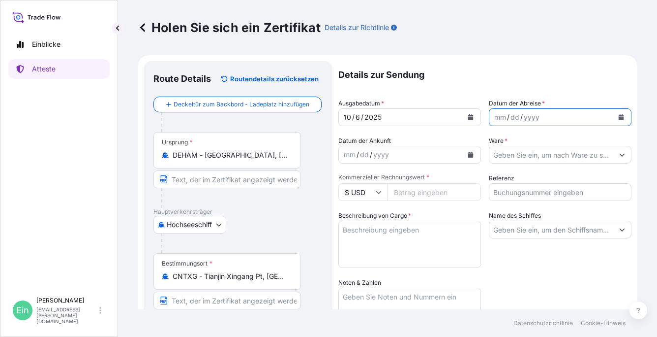
click at [619, 115] on icon "Kalender" at bounding box center [621, 117] width 5 height 6
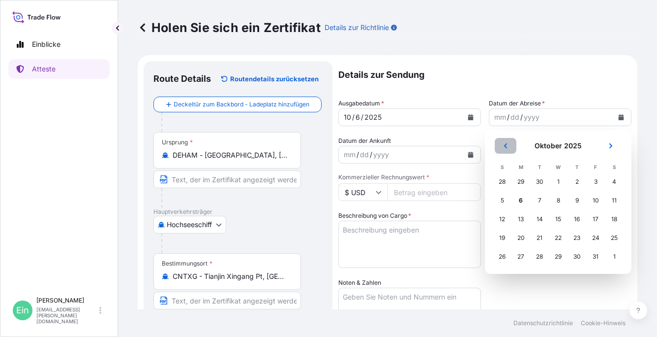
click at [504, 145] on icon "Vorhergehend" at bounding box center [506, 146] width 6 height 6
click at [537, 254] on div "30" at bounding box center [540, 257] width 18 height 18
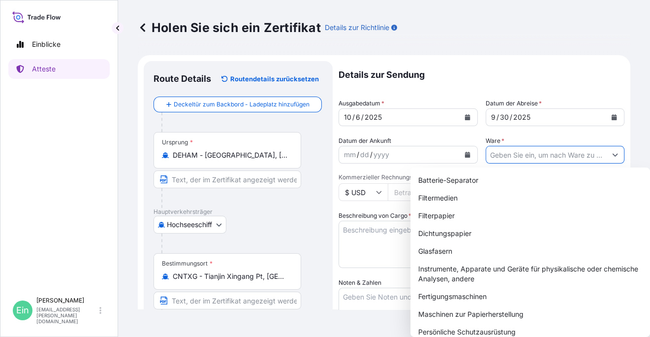
click at [501, 150] on input "Ware *" at bounding box center [546, 155] width 121 height 18
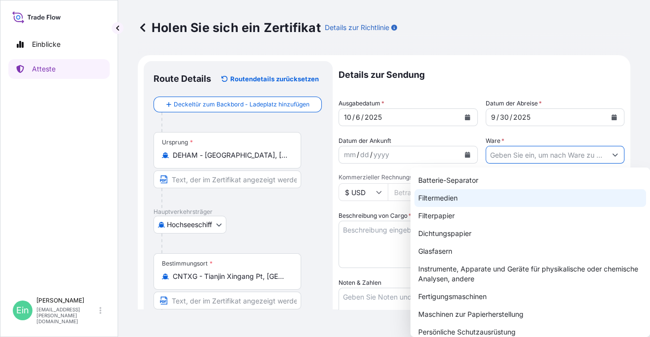
click at [449, 198] on div "Filtermedien" at bounding box center [530, 198] width 232 height 18
type input "Filter Media"
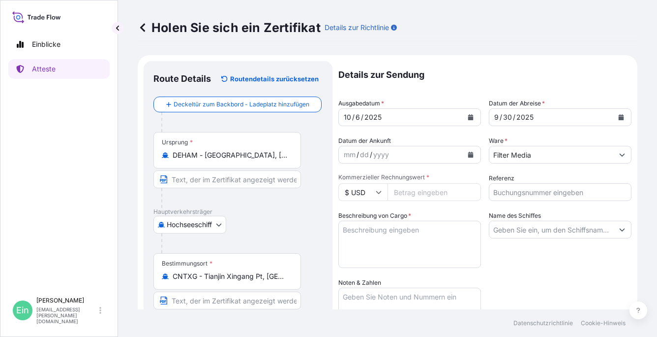
click at [379, 193] on icon at bounding box center [378, 192] width 5 height 3
click at [366, 219] on div "€ EUR" at bounding box center [363, 219] width 41 height 19
type input "€ EUR"
click at [402, 196] on input "Kommerzieller Rechnungswert *" at bounding box center [435, 192] width 94 height 18
type input "72221.76"
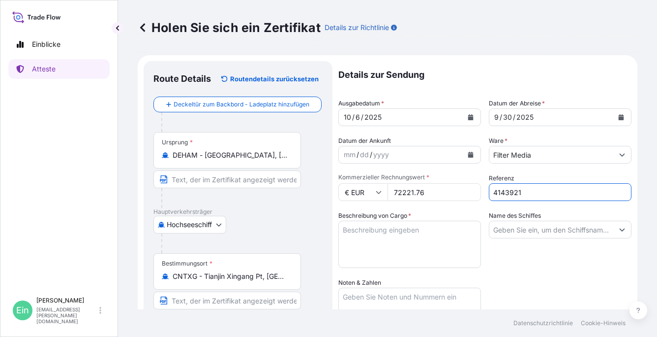
type input "4143921"
click at [392, 248] on textarea "Beschreibung von Cargo *" at bounding box center [410, 243] width 143 height 47
paste textarea "**********"
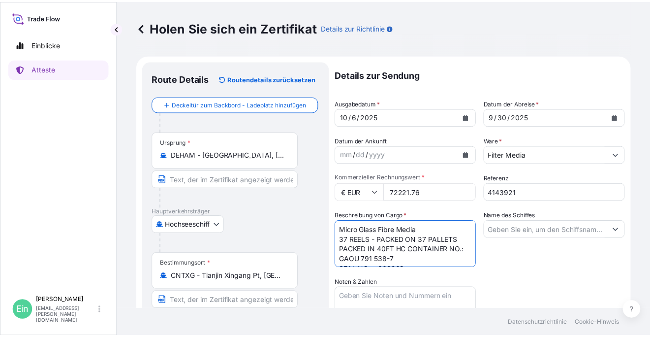
scroll to position [55, 0]
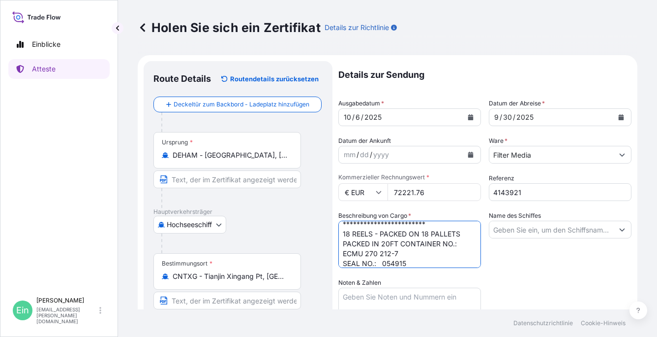
type textarea "**********"
click at [516, 230] on input "Name des Schiffes" at bounding box center [552, 229] width 124 height 18
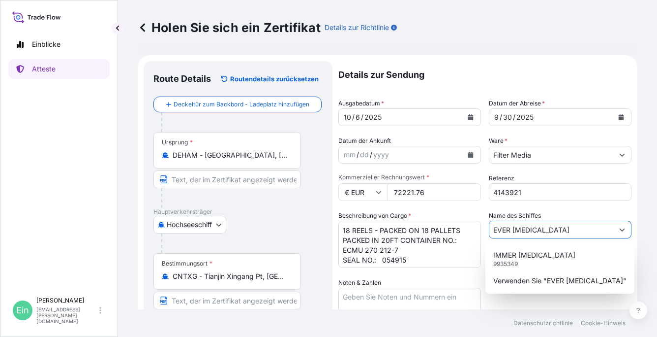
scroll to position [60, 0]
type input "EVER [MEDICAL_DATA]"
click at [361, 297] on textarea "Noten & Zahlen" at bounding box center [410, 311] width 143 height 49
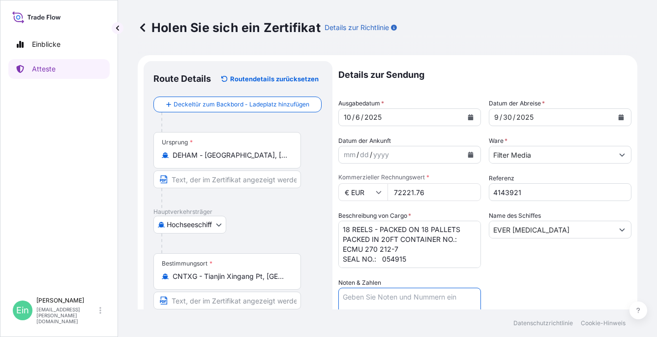
paste textarea "Marks: TIANJIN HAMBURG INTERNATIONAL TRADING CO. LTD P/O 24HTC1202IM TIANJIN XI…"
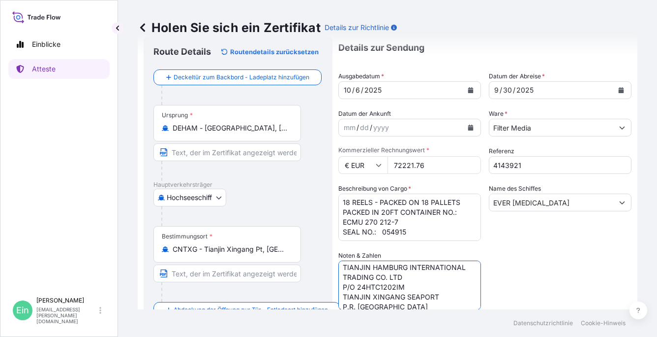
scroll to position [18, 0]
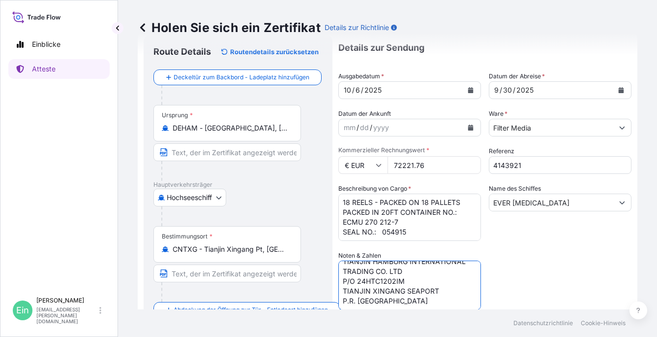
click at [431, 264] on textarea "Marks: TIANJIN HAMBURG INTERNATIONAL TRADING CO. LTD P/O 24HTC1202IM TIANJIN XI…" at bounding box center [410, 284] width 143 height 49
click at [415, 277] on textarea "Marks: TIANJIN HAMBURG INTERNATIONAL TRADING CO. LTD P/O 24HTC1202IM TIANJIN XI…" at bounding box center [410, 284] width 143 height 49
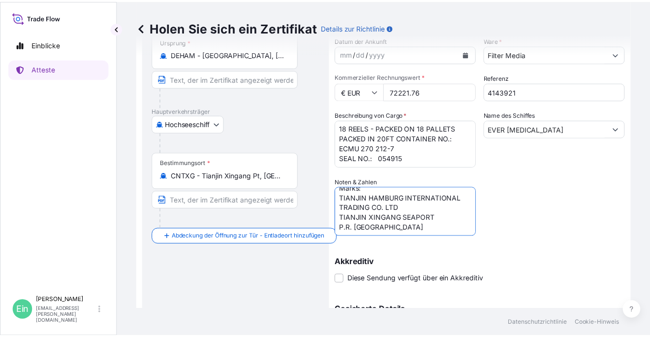
scroll to position [175, 0]
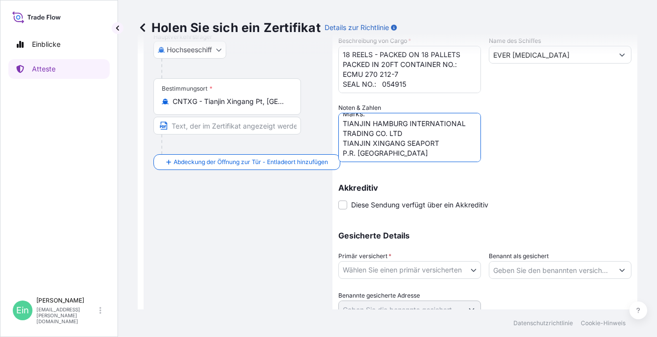
type textarea "Marks: TIANJIN HAMBURG INTERNATIONAL TRADING CO. LTD TIANJIN XINGANG SEAPORT P.…"
click at [473, 265] on body "**********" at bounding box center [328, 168] width 657 height 337
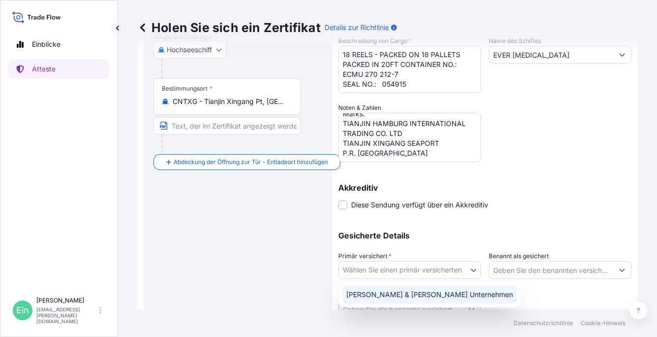
click at [426, 290] on div "[PERSON_NAME] & [PERSON_NAME] Unternehmen" at bounding box center [430, 294] width 175 height 18
select select "31506"
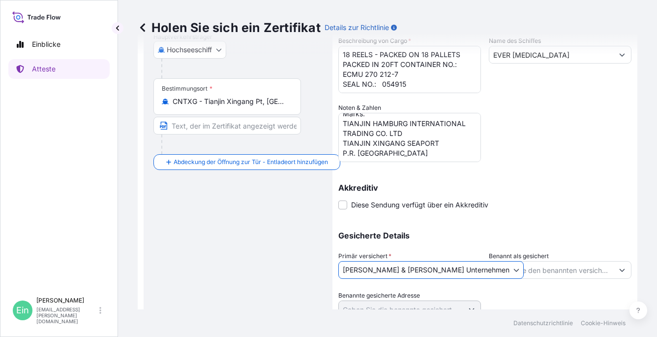
click at [616, 268] on button "Vorschläge anzeigen" at bounding box center [623, 270] width 18 height 18
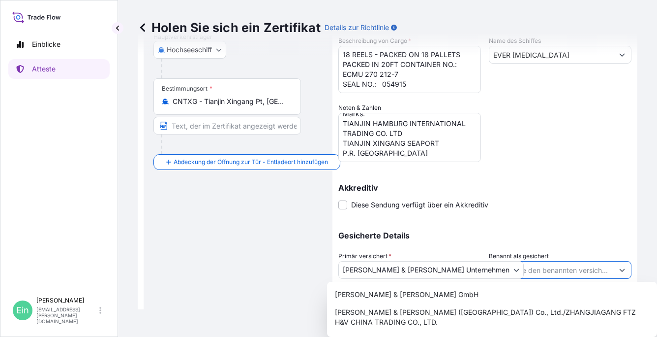
scroll to position [69, 0]
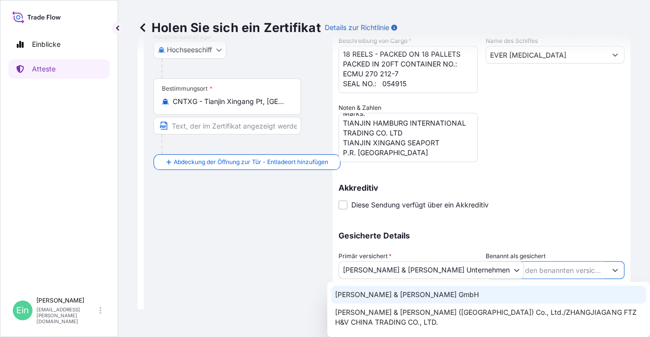
click at [408, 297] on span "[PERSON_NAME] & [PERSON_NAME] GmbH" at bounding box center [407, 294] width 144 height 10
type input "[PERSON_NAME] & [PERSON_NAME] GmbH"
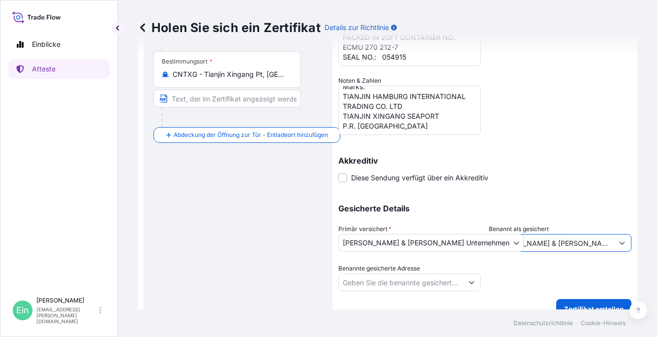
scroll to position [217, 0]
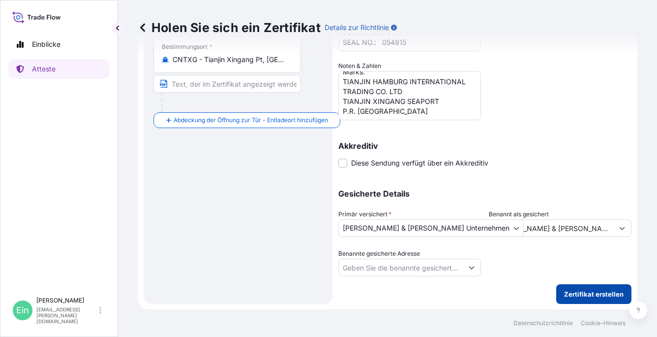
click at [585, 293] on p "Zertifikat erstellen" at bounding box center [594, 294] width 60 height 10
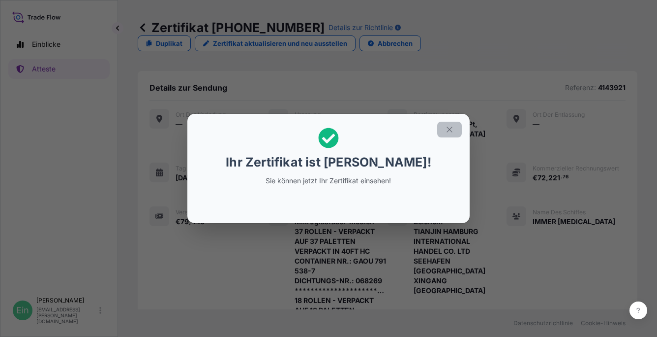
click at [448, 131] on icon "button" at bounding box center [449, 129] width 9 height 9
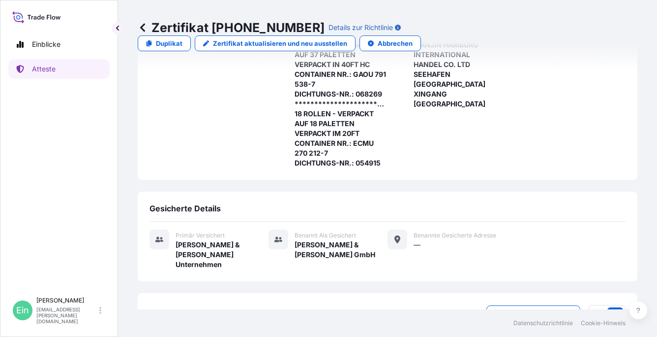
scroll to position [240, 0]
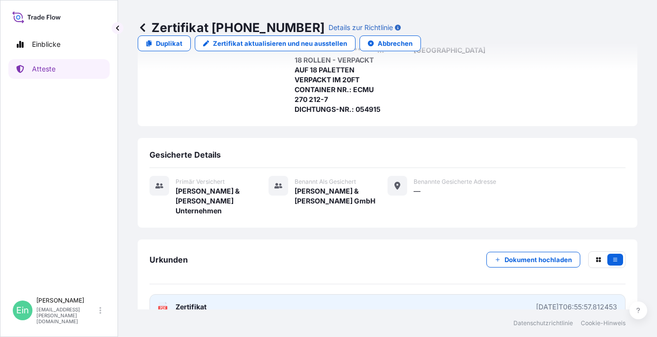
click at [187, 294] on link "PDF Zertifikat [DATE]T06:55:57.812453" at bounding box center [388, 307] width 476 height 26
